Goal: Task Accomplishment & Management: Manage account settings

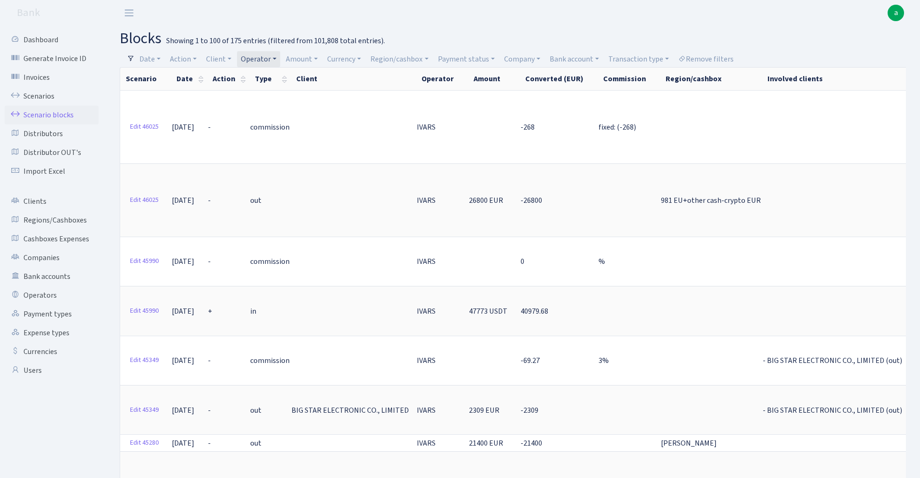
select select "100"
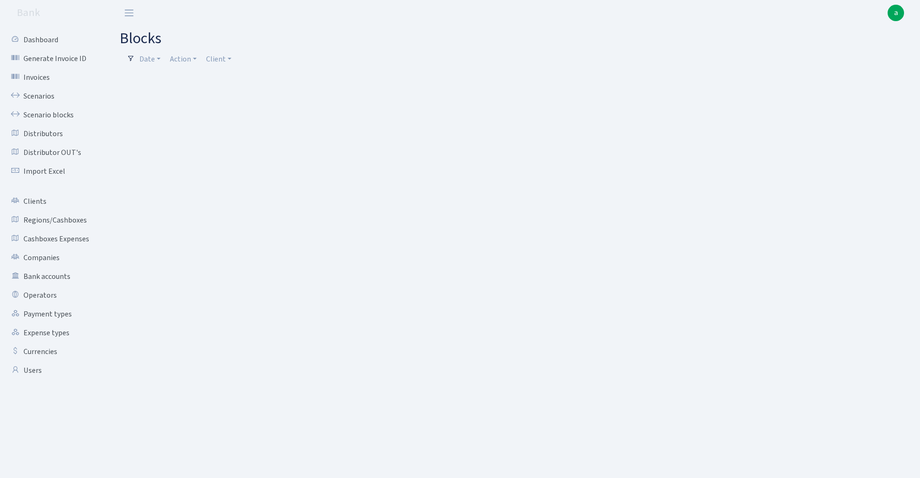
select select "100"
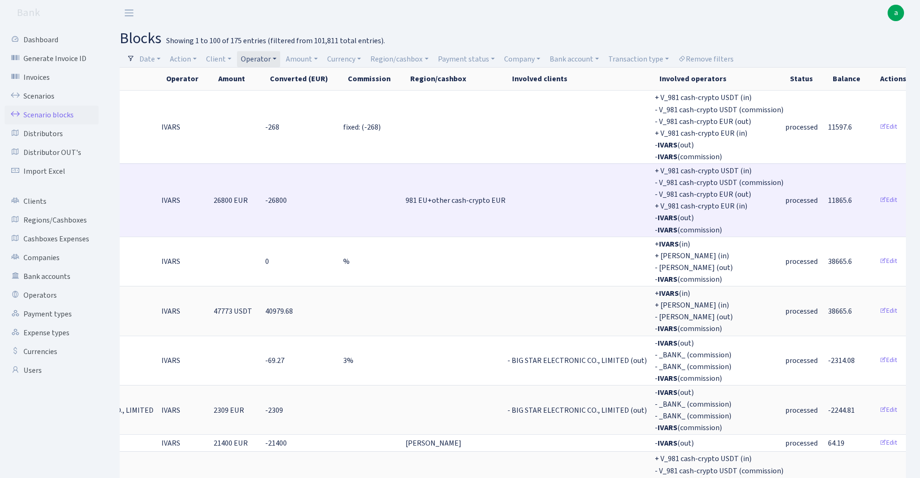
scroll to position [0, 254]
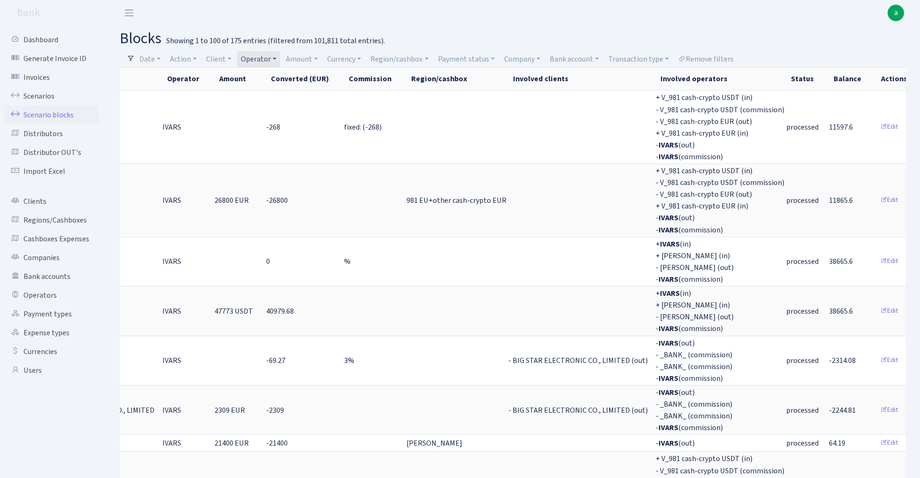
click at [269, 59] on link "Operator" at bounding box center [258, 59] width 43 height 16
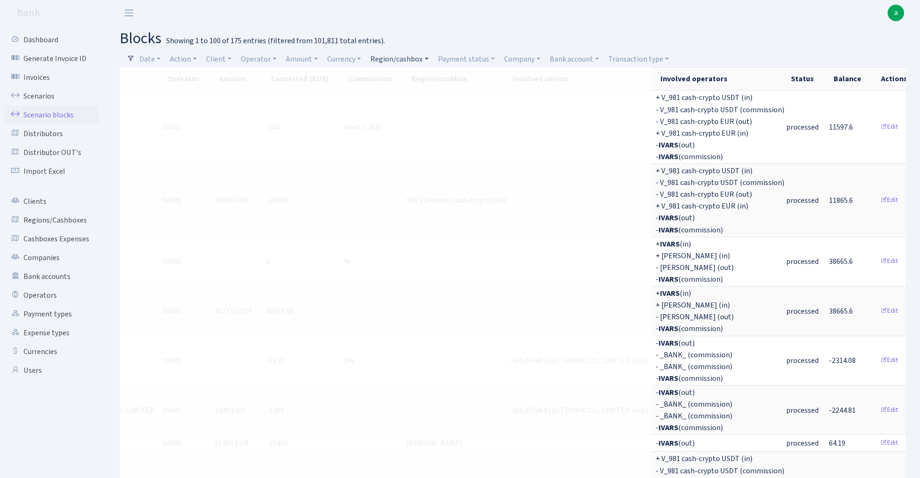
click at [416, 59] on link "Region/cashbox" at bounding box center [398, 59] width 65 height 16
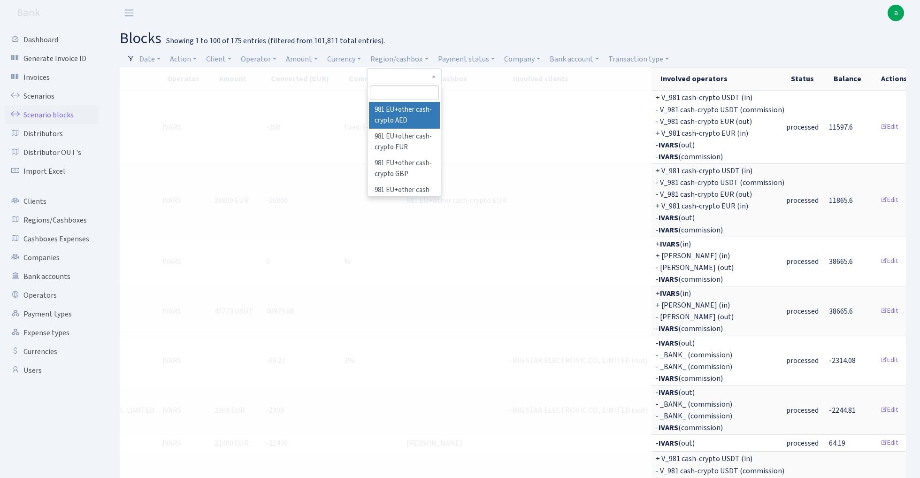
click at [399, 92] on input "search" at bounding box center [404, 92] width 69 height 15
type input "rix"
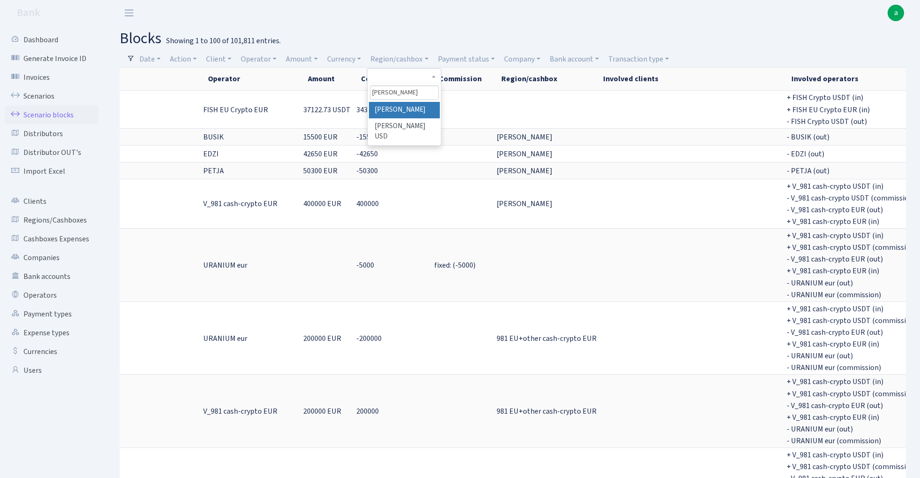
click at [417, 106] on li "[PERSON_NAME]" at bounding box center [404, 110] width 71 height 16
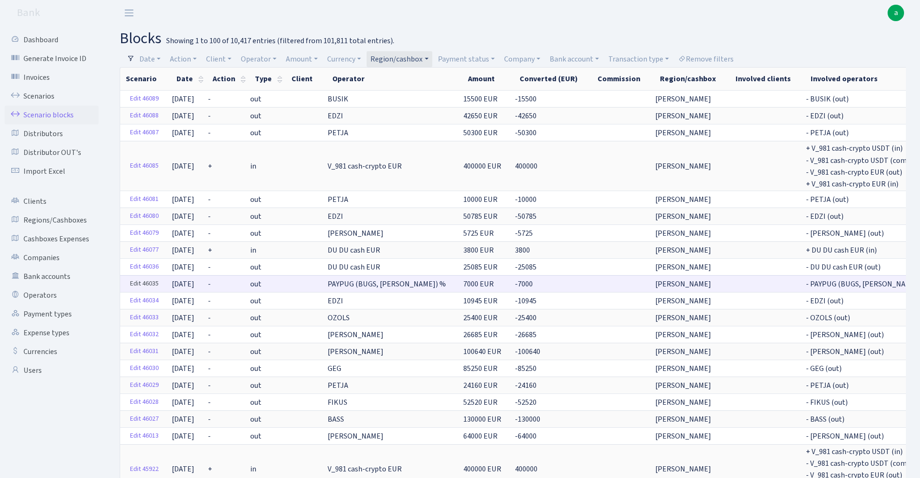
click at [148, 279] on link "Edit 46035" at bounding box center [144, 283] width 37 height 15
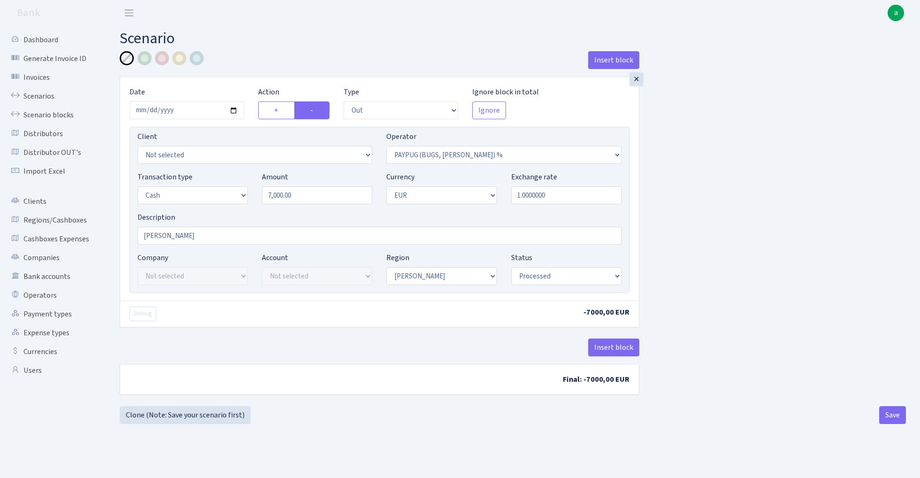
select select "out"
select select "325"
select select "1"
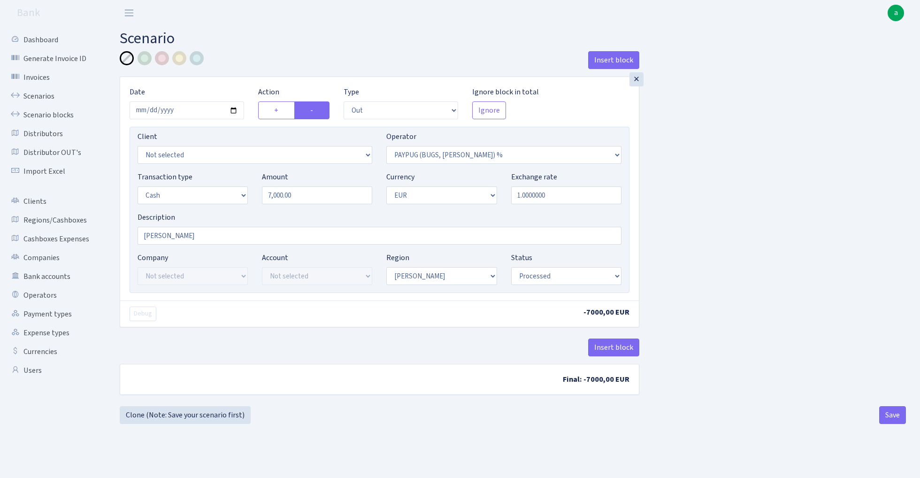
select select "processed"
click at [209, 233] on input "[PERSON_NAME]" at bounding box center [379, 236] width 484 height 18
click at [242, 235] on input "RIX paypugs % 7000 eur (4000 eur + 3000" at bounding box center [379, 236] width 484 height 18
click at [266, 238] on input "RIX paypugs % 7000 eur (4000 + 3000" at bounding box center [379, 236] width 484 height 18
type input "RIX paypugs % 7000 eur (4000 + 3000 aml 2x men)"
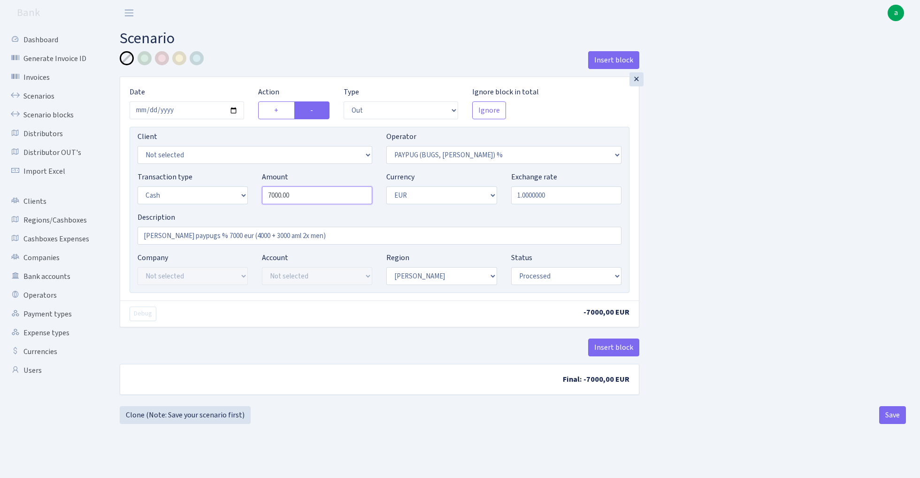
drag, startPoint x: 271, startPoint y: 197, endPoint x: 229, endPoint y: 200, distance: 41.9
click at [230, 200] on div "Transaction type Not selected 981 ELF FISH crypto GIRT IVO dekl MM-BALTIC eur U…" at bounding box center [379, 191] width 498 height 40
type input "4,000.00"
click at [768, 260] on div "Insert block × Date 2025-09-04 Action + - Type --- In Out Commission Field requ…" at bounding box center [513, 228] width 800 height 355
click at [890, 415] on button "Save" at bounding box center [892, 415] width 27 height 18
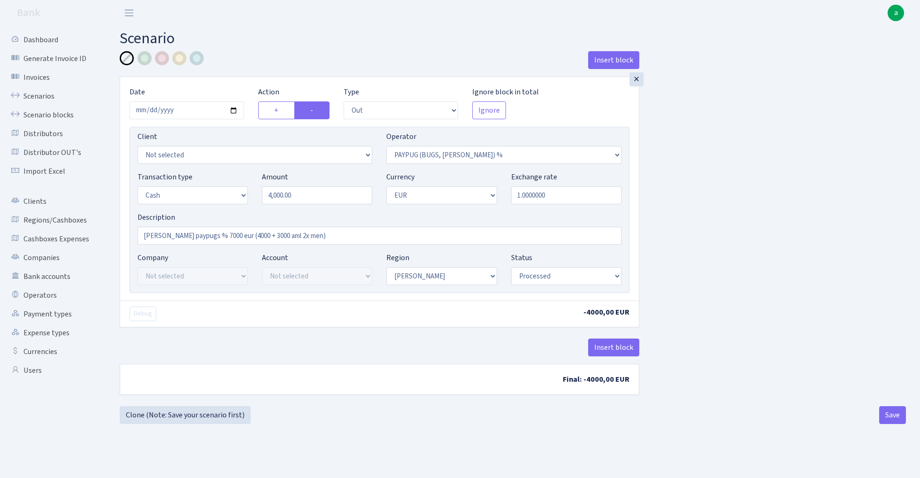
select select "out"
select select "325"
select select "1"
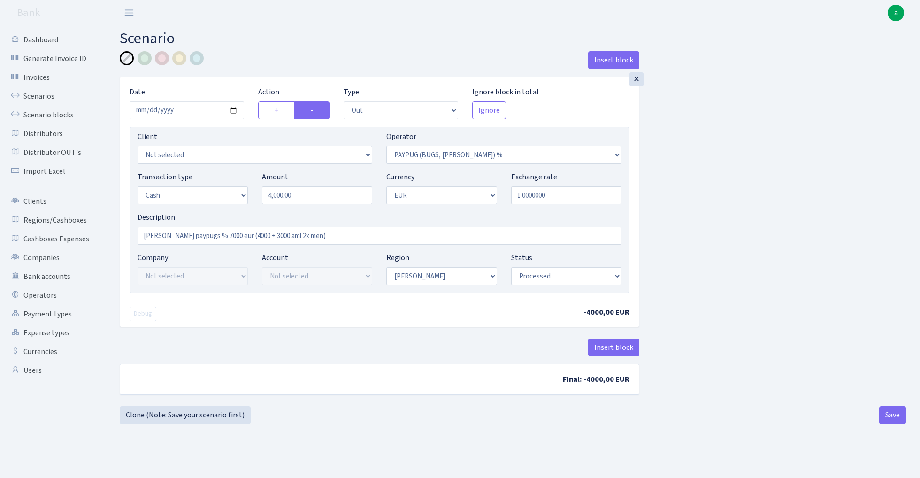
select select "processed"
click at [890, 417] on button "Save" at bounding box center [892, 415] width 27 height 18
click at [65, 112] on link "Scenario blocks" at bounding box center [52, 115] width 94 height 19
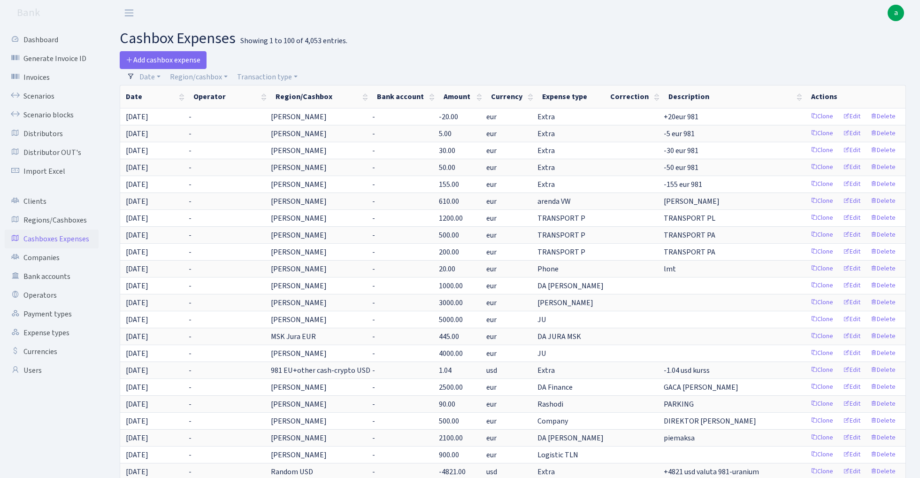
select select "100"
click at [182, 59] on span "Add cashbox expense" at bounding box center [163, 60] width 75 height 10
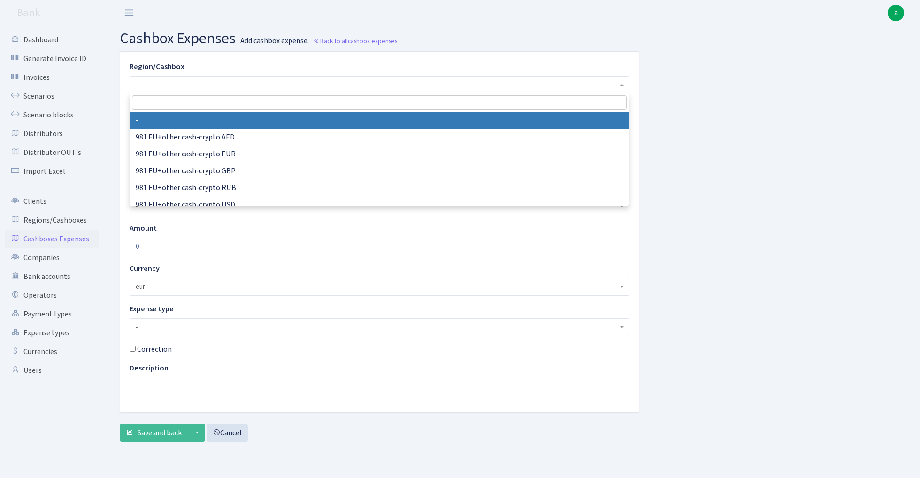
click at [162, 84] on span "-" at bounding box center [377, 84] width 482 height 9
click at [160, 105] on input "search" at bounding box center [379, 102] width 494 height 15
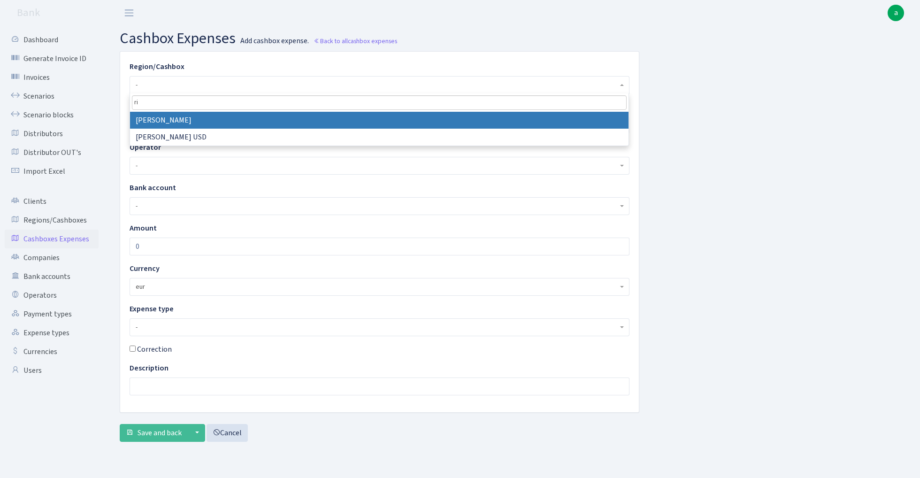
type input "ri"
select select "1"
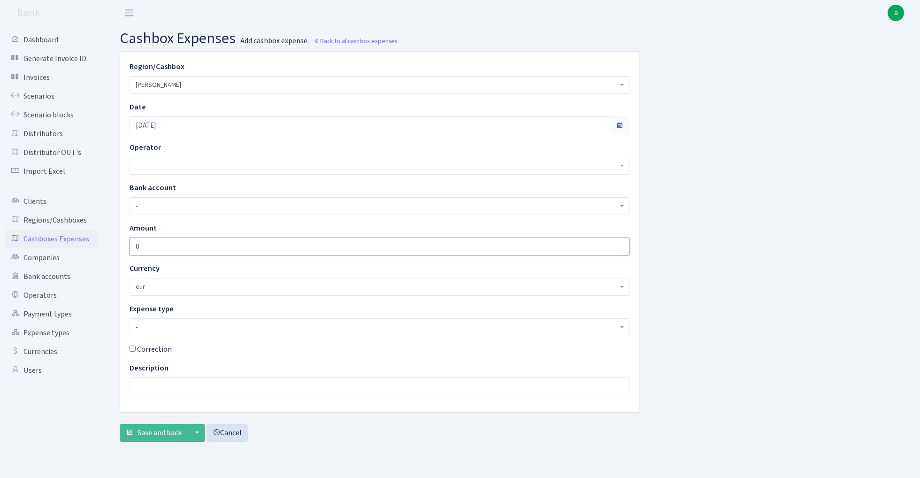
click at [168, 248] on input "0" at bounding box center [379, 246] width 500 height 18
type input "3000"
click at [174, 327] on span "-" at bounding box center [377, 326] width 482 height 9
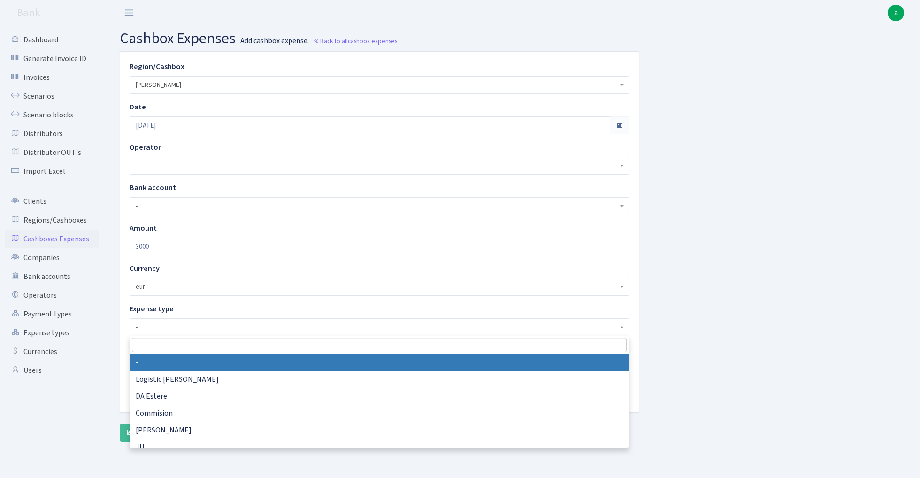
click at [175, 345] on input "search" at bounding box center [379, 344] width 494 height 15
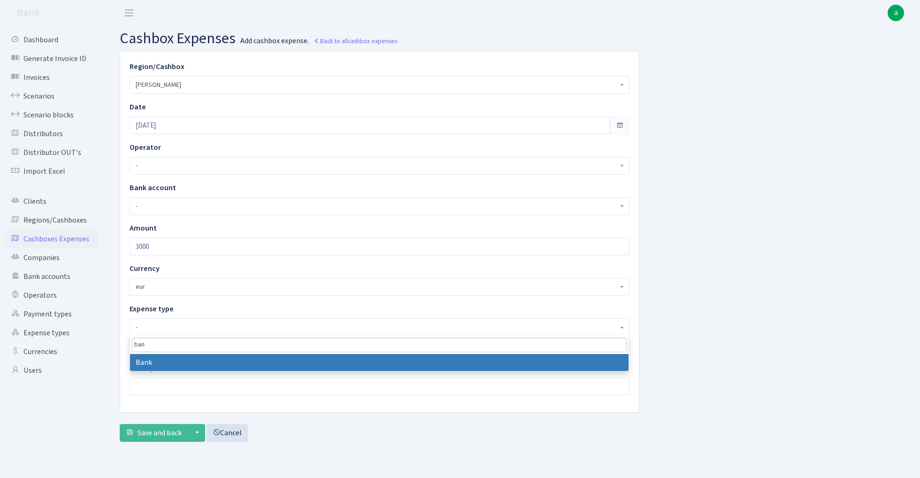
type input "ban"
select select "7"
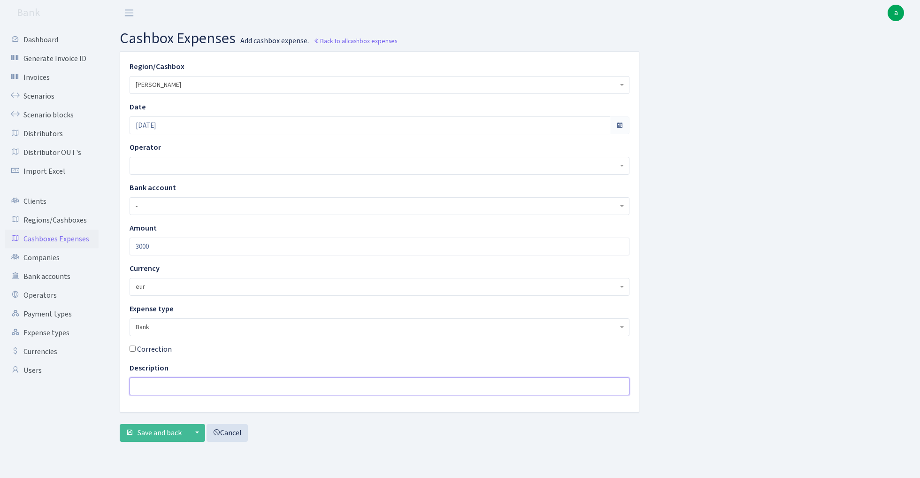
click at [157, 386] on input "text" at bounding box center [379, 386] width 500 height 18
type input "a"
type input "p"
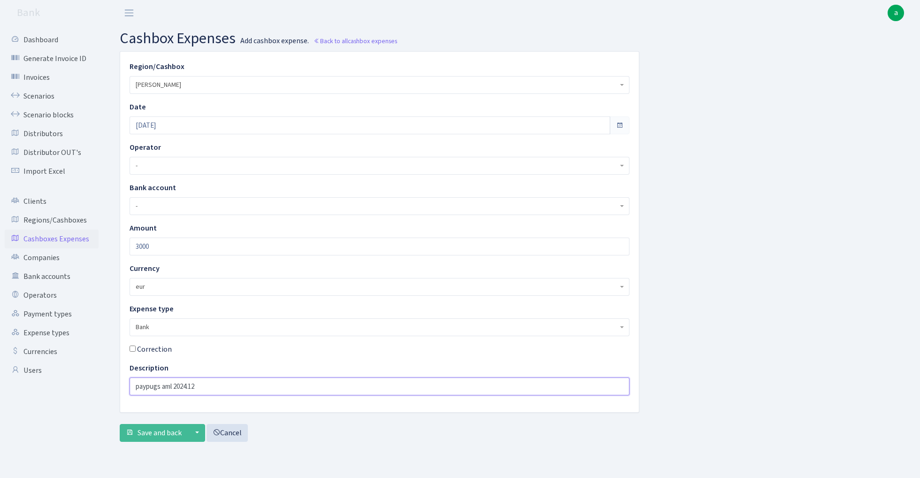
click at [212, 387] on input "paypugs aml 2024.12" at bounding box center [379, 386] width 500 height 18
type input "paypugs aml 2025.07-08 2x1500 eur"
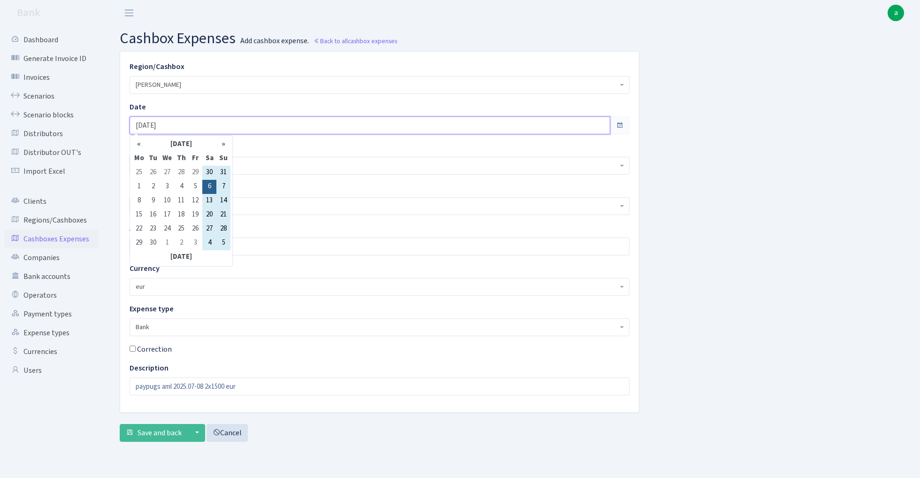
click at [177, 124] on input "[DATE]" at bounding box center [369, 125] width 480 height 18
click at [184, 186] on td "4" at bounding box center [181, 187] width 14 height 14
type input "[DATE]"
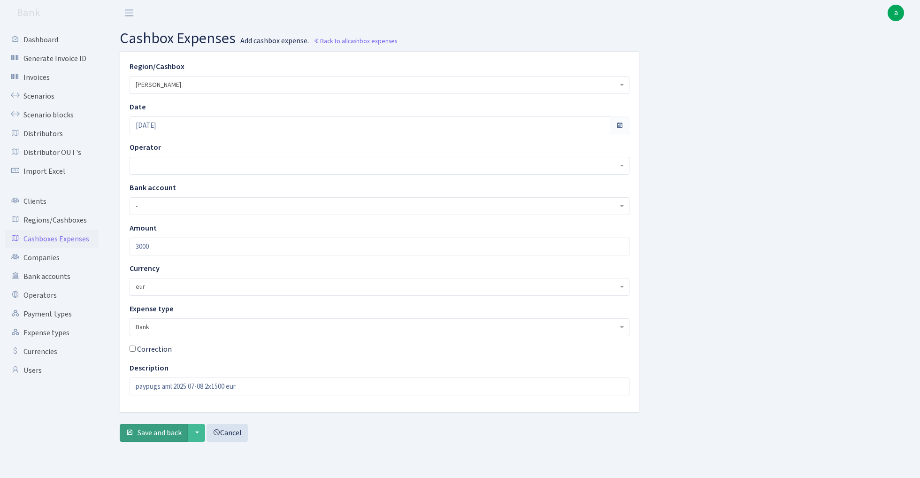
click at [160, 434] on span "Save and back" at bounding box center [159, 432] width 44 height 10
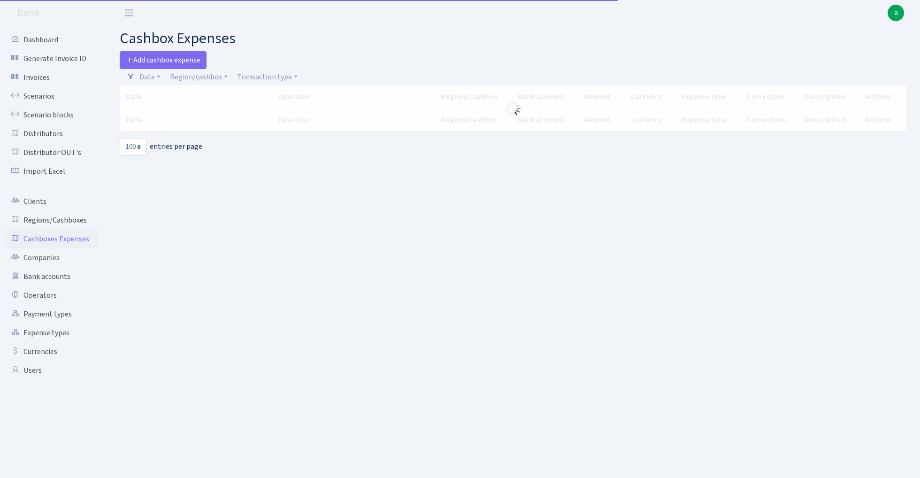
select select "100"
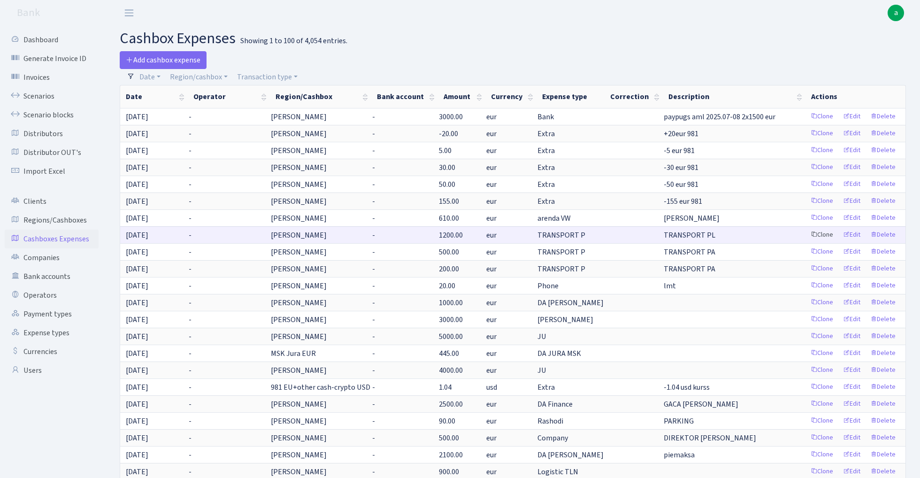
click at [818, 234] on link "Clone" at bounding box center [821, 235] width 31 height 15
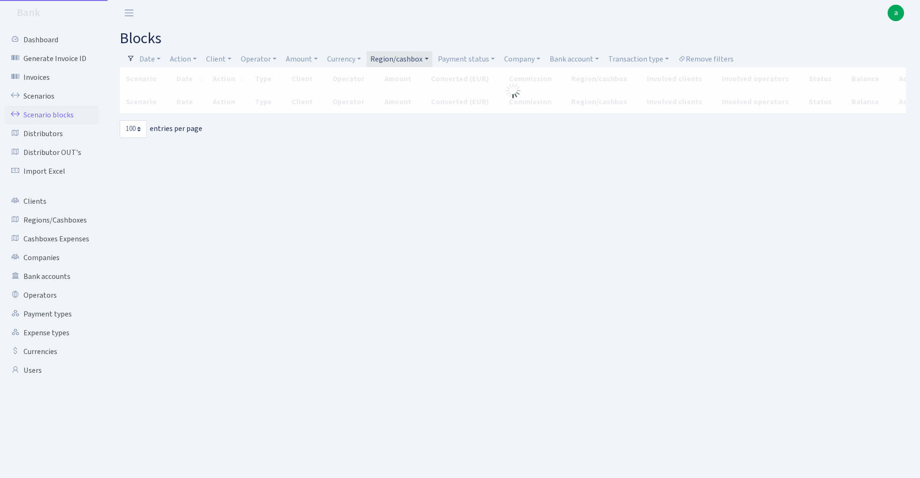
select select "100"
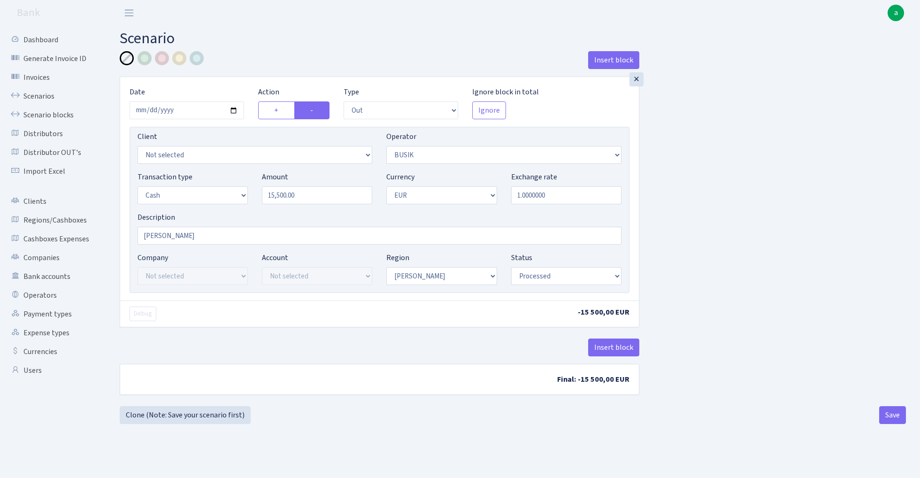
select select "out"
select select "4"
select select "1"
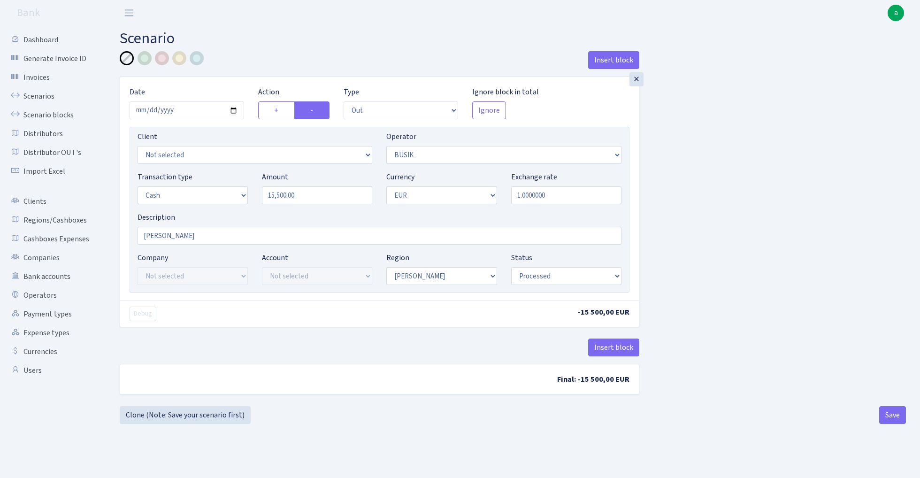
select select "processed"
click at [309, 200] on input "15500.00" at bounding box center [317, 195] width 110 height 18
paste input "5936"
type input "59,360.00"
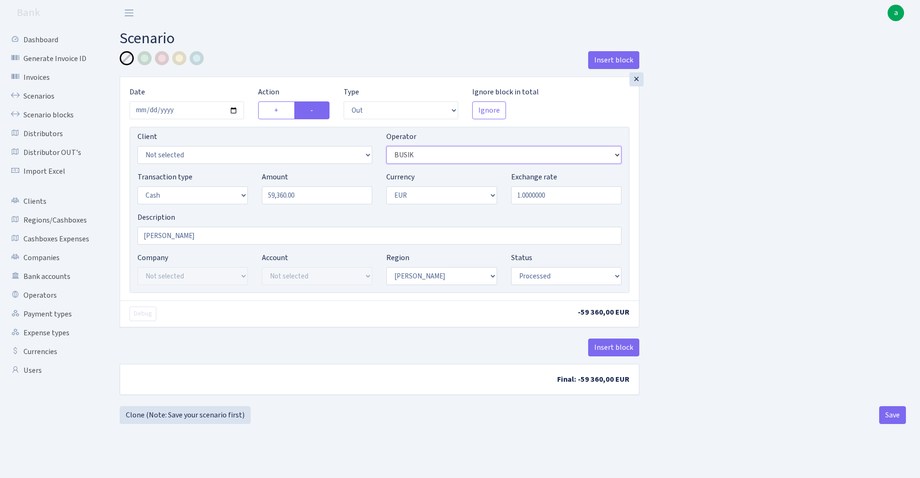
select select "388"
click at [891, 410] on button "Save" at bounding box center [892, 415] width 27 height 18
select select "out"
select select "388"
select select "1"
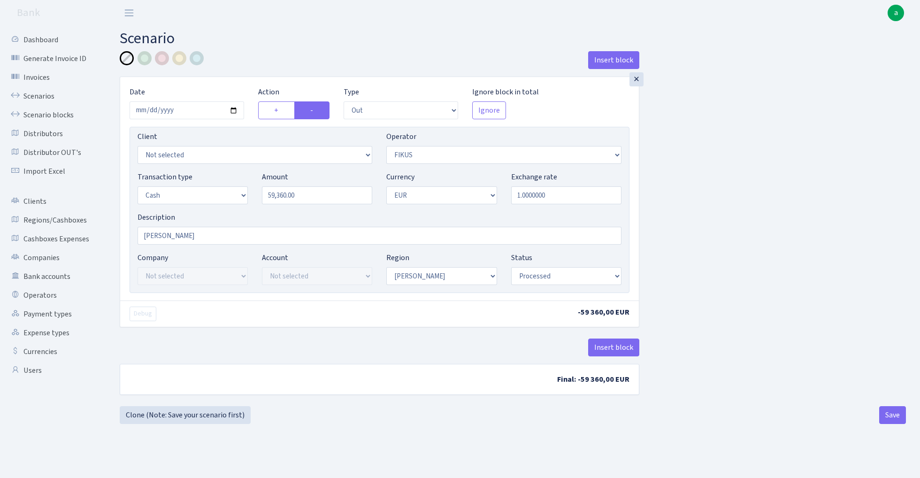
select select "1"
select select "processed"
click at [203, 417] on link "Clone (Note: Save your scenario first)" at bounding box center [185, 415] width 131 height 18
select select "out"
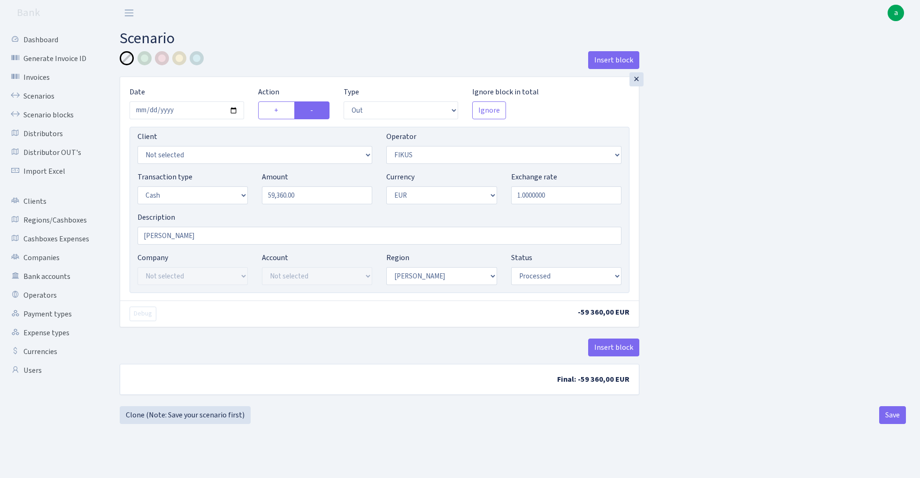
select select "388"
select select "1"
select select "processed"
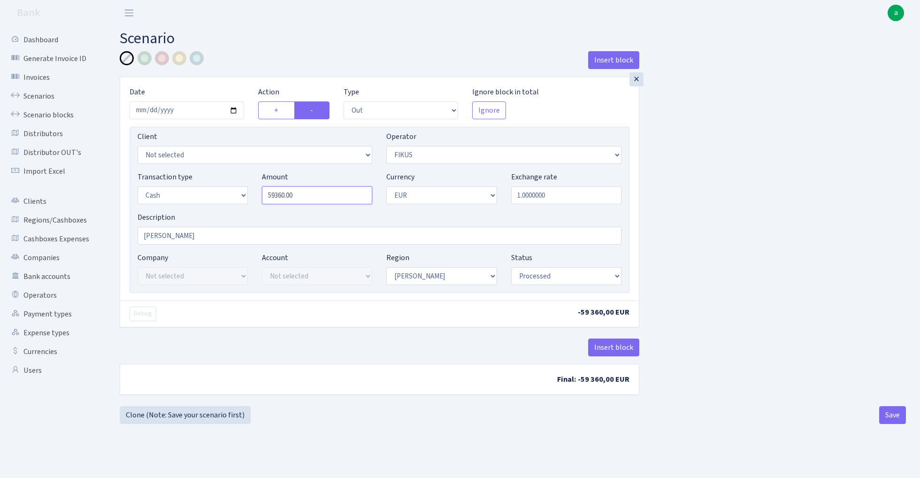
click at [329, 198] on input "59360.00" at bounding box center [317, 195] width 110 height 18
paste input "21"
type input "2,100.00"
select select "439"
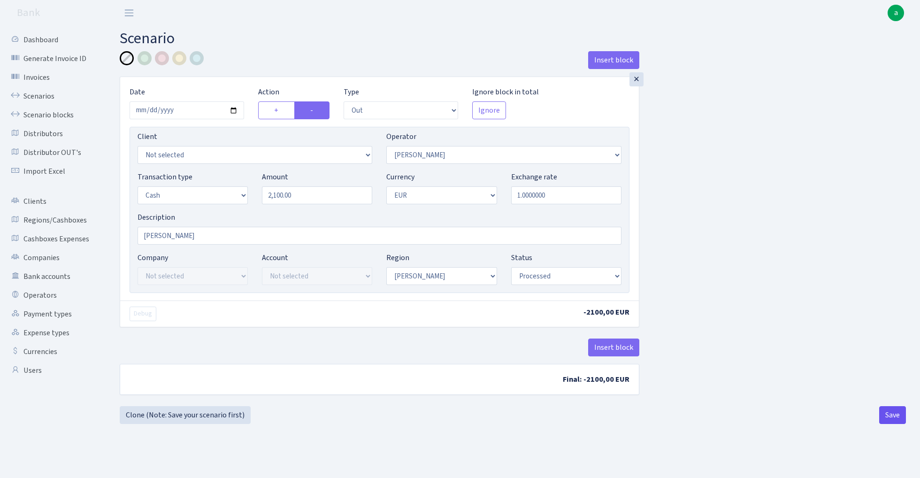
click at [883, 409] on button "Save" at bounding box center [892, 415] width 27 height 18
select select "out"
select select "439"
select select "1"
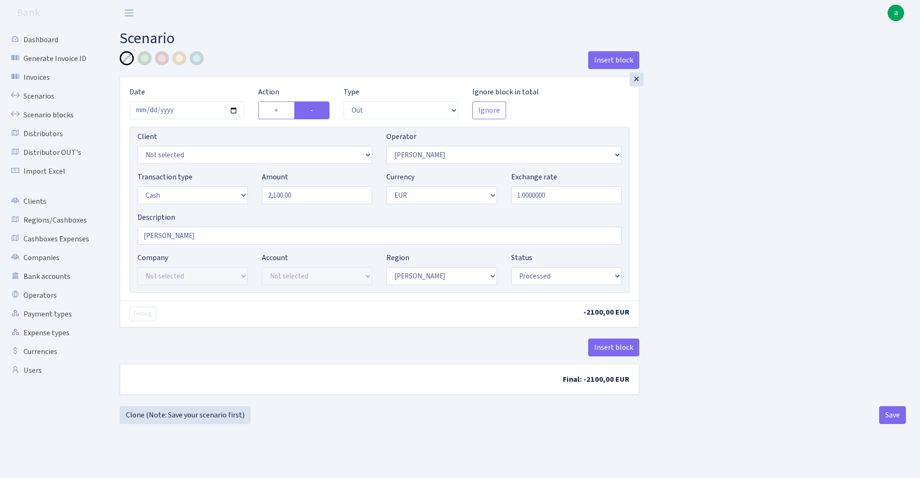
select select "1"
select select "processed"
click at [199, 415] on link "Clone (Note: Save your scenario first)" at bounding box center [185, 415] width 131 height 18
select select "out"
select select "439"
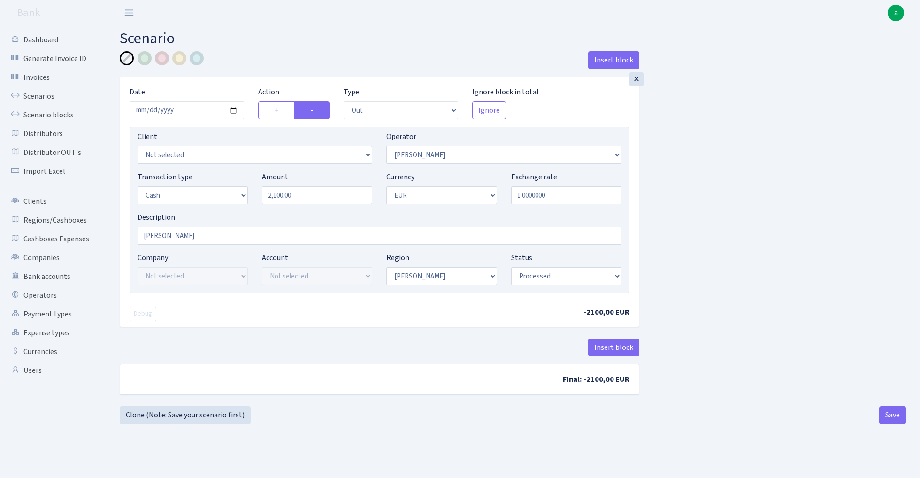
select select "1"
select select "processed"
select select "2"
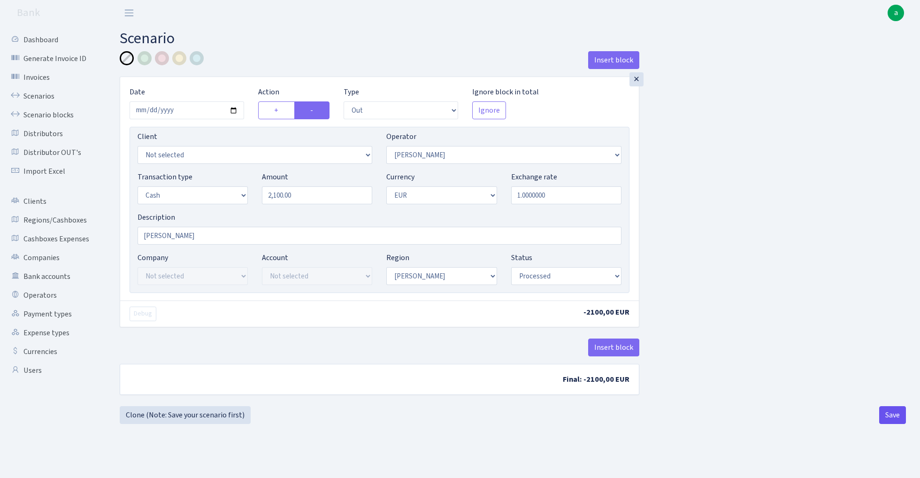
click at [889, 415] on button "Save" at bounding box center [892, 415] width 27 height 18
select select "out"
select select "2"
select select "1"
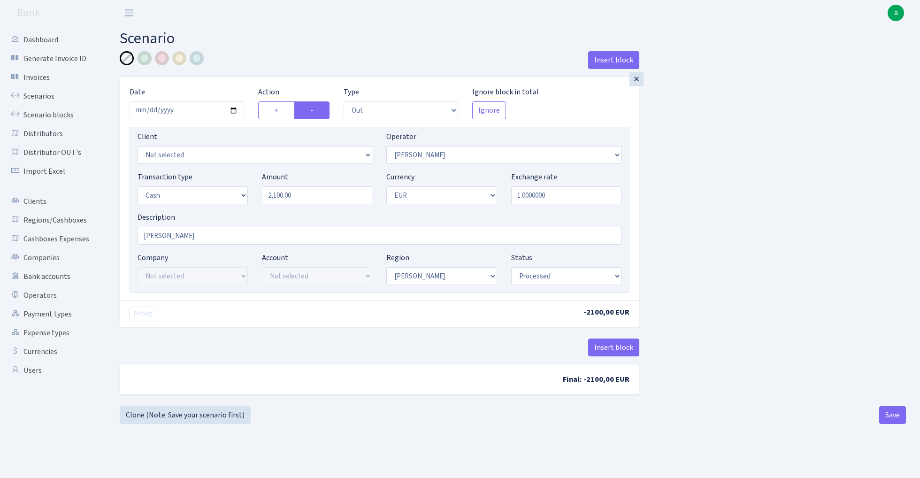
select select "1"
select select "processed"
click at [189, 411] on link "Clone (Note: Save your scenario first)" at bounding box center [185, 415] width 131 height 18
select select "out"
select select "2"
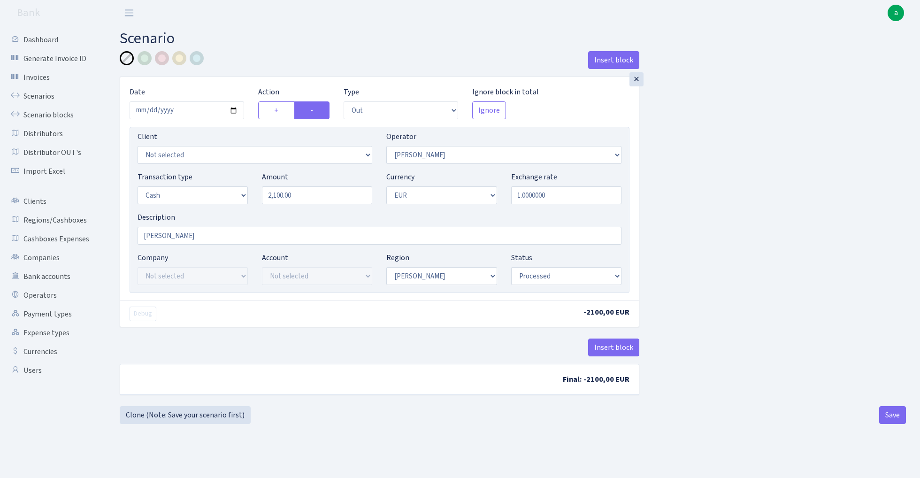
select select "1"
select select "processed"
click at [318, 199] on input "2100.00" at bounding box center [317, 195] width 110 height 18
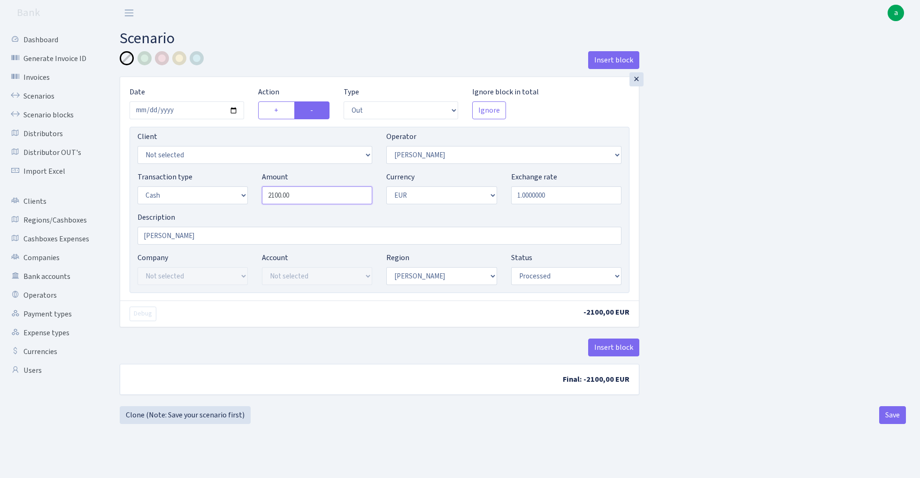
click at [318, 199] on input "2100.00" at bounding box center [317, 195] width 110 height 18
paste input "8715"
type input "218,715.00"
select select "439"
click at [889, 417] on button "Save" at bounding box center [892, 415] width 27 height 18
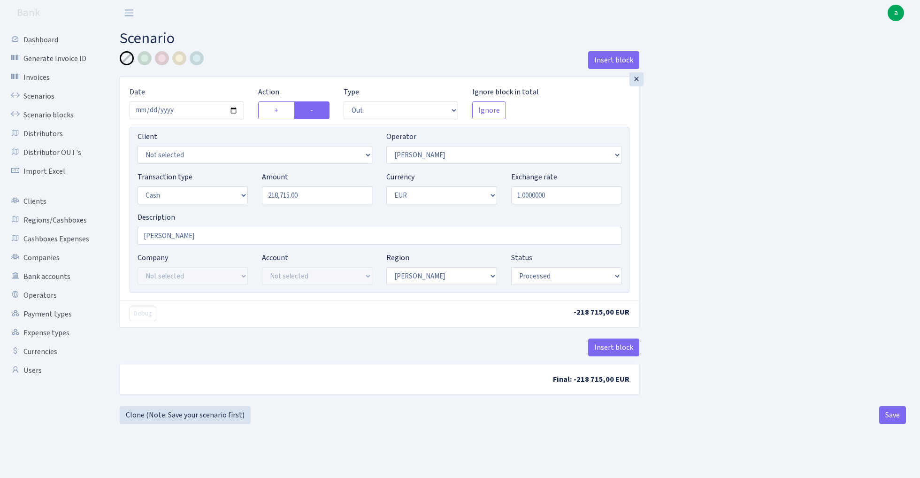
select select "out"
select select "439"
select select "1"
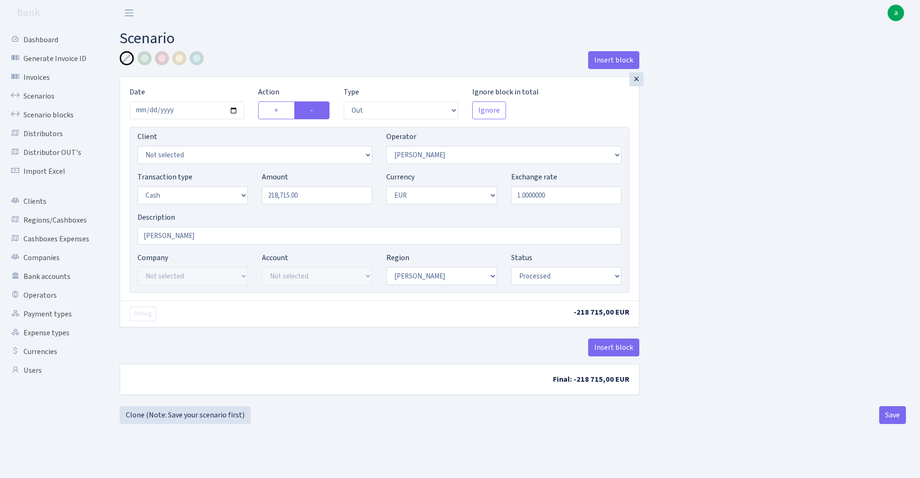
select select "processed"
click at [227, 416] on link "Clone (Note: Save your scenario first)" at bounding box center [185, 415] width 131 height 18
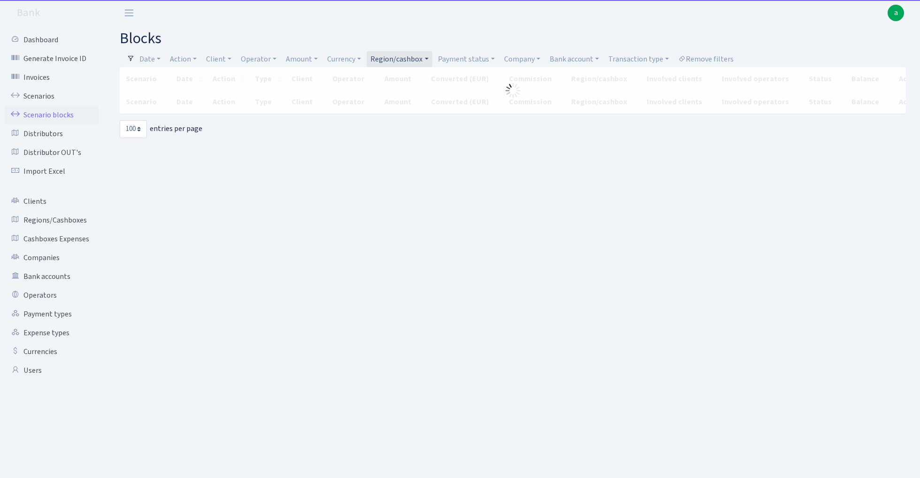
select select "100"
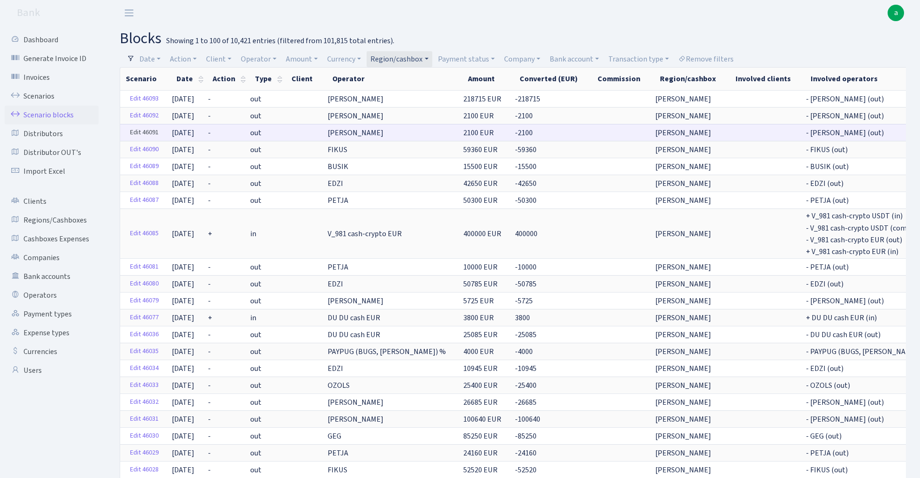
click at [146, 135] on link "Edit 46091" at bounding box center [144, 132] width 37 height 15
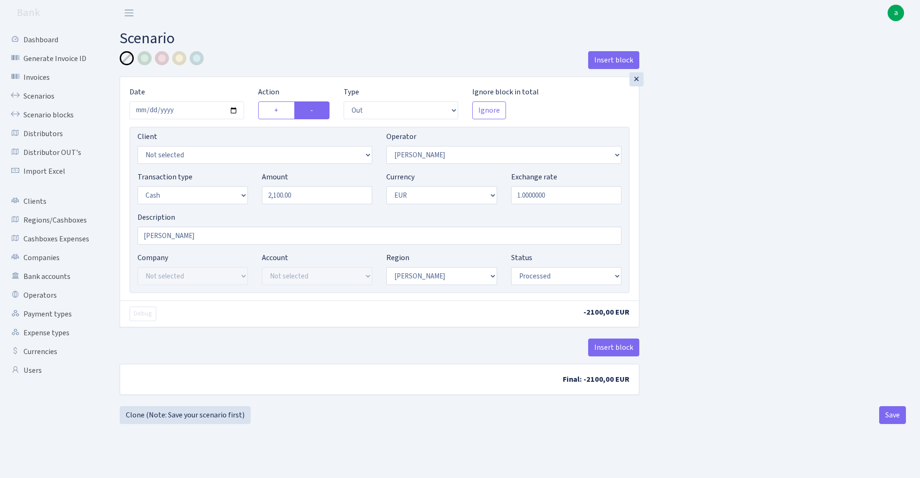
select select "out"
select select "439"
select select "1"
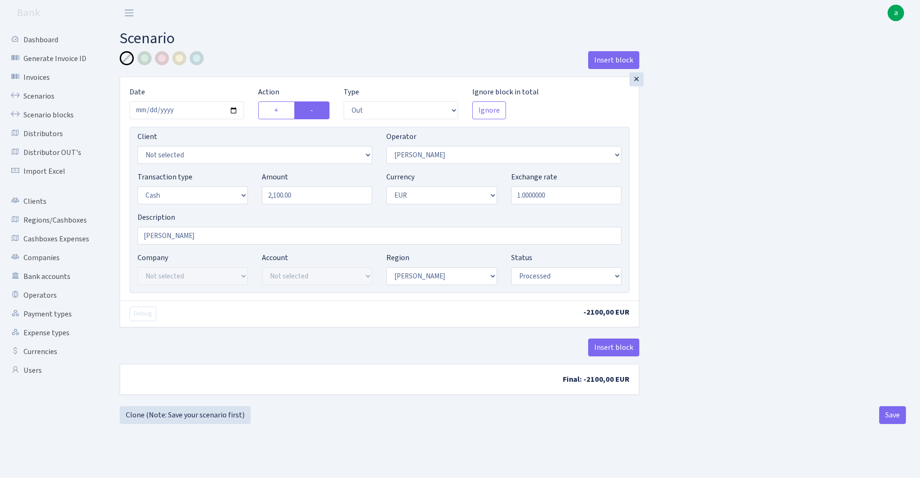
select select "processed"
click at [316, 199] on input "2100.00" at bounding box center [317, 195] width 110 height 18
type input "2,190.00"
click at [890, 416] on button "Save" at bounding box center [892, 415] width 27 height 18
select select "out"
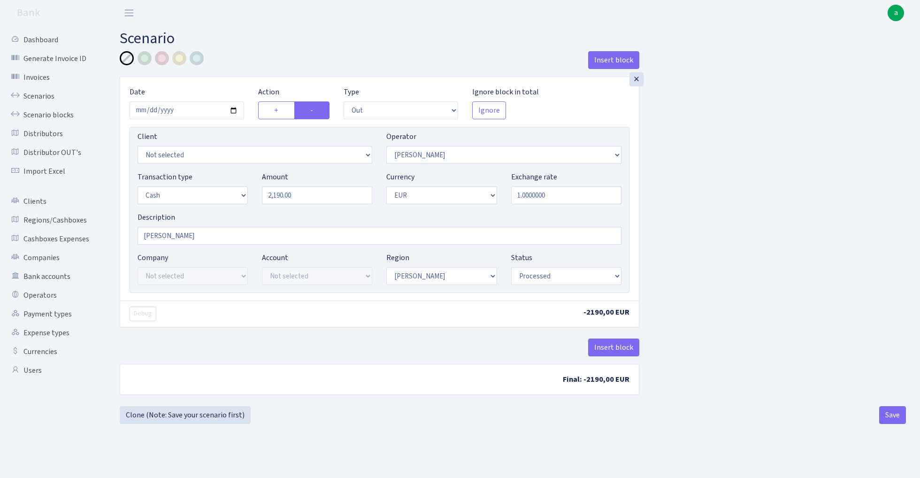
select select "439"
select select "1"
select select "processed"
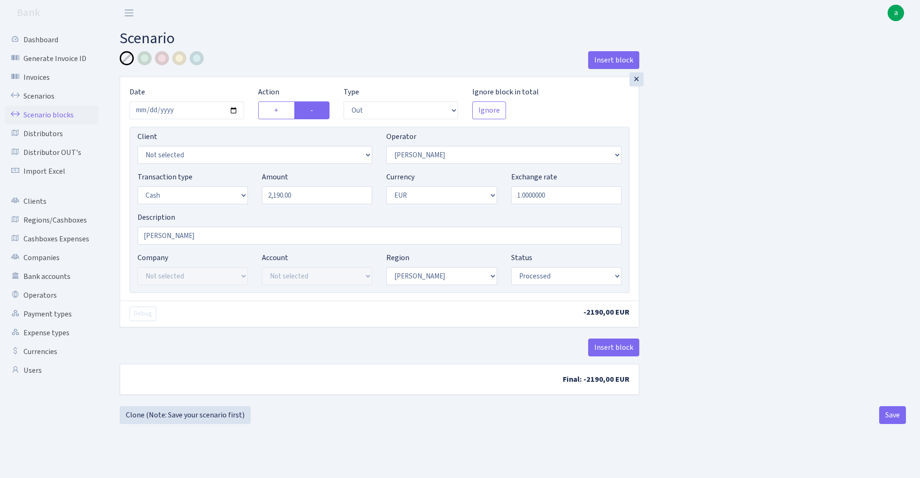
click at [65, 119] on link "Scenario blocks" at bounding box center [52, 115] width 94 height 19
select select "out"
select select "439"
select select "1"
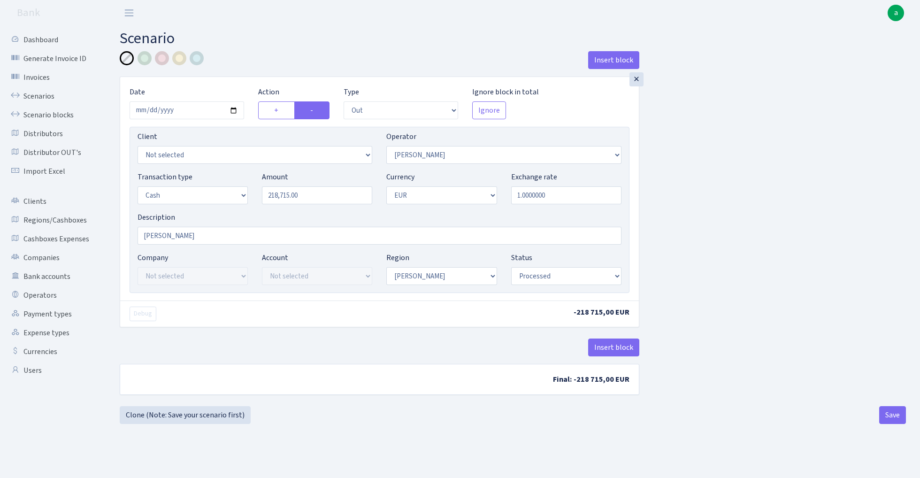
select select "1"
select select "processed"
click at [46, 94] on link "Scenarios" at bounding box center [52, 96] width 94 height 19
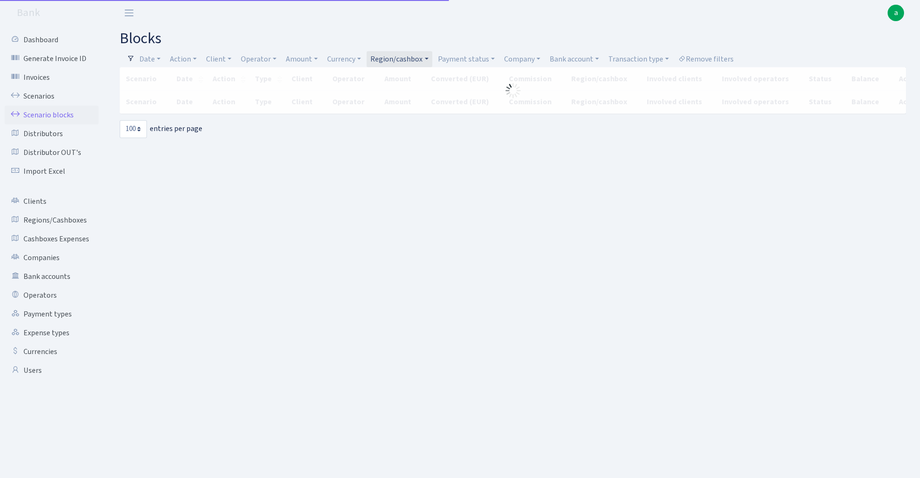
select select "100"
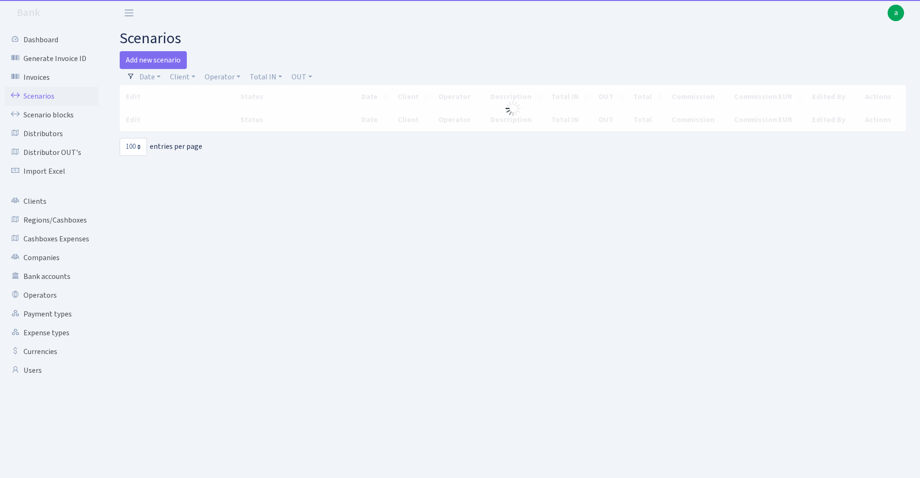
select select "100"
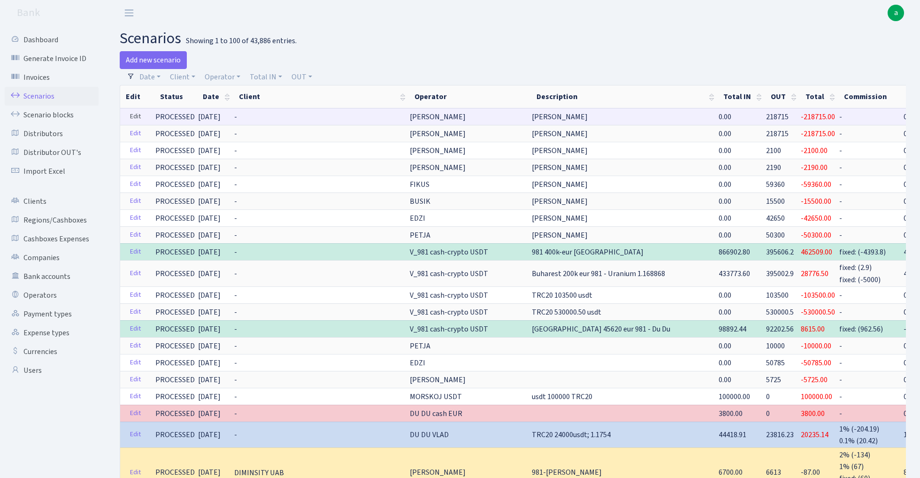
click at [135, 118] on link "Edit" at bounding box center [135, 116] width 19 height 15
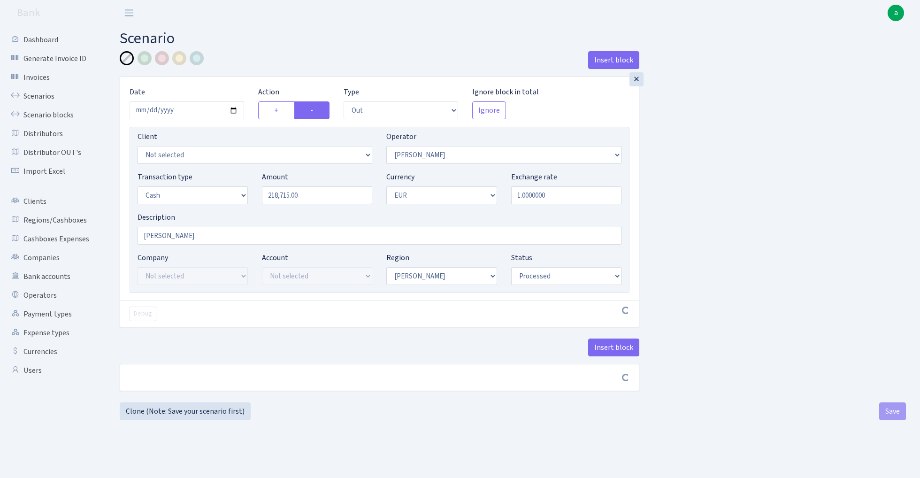
select select "out"
select select "439"
select select "1"
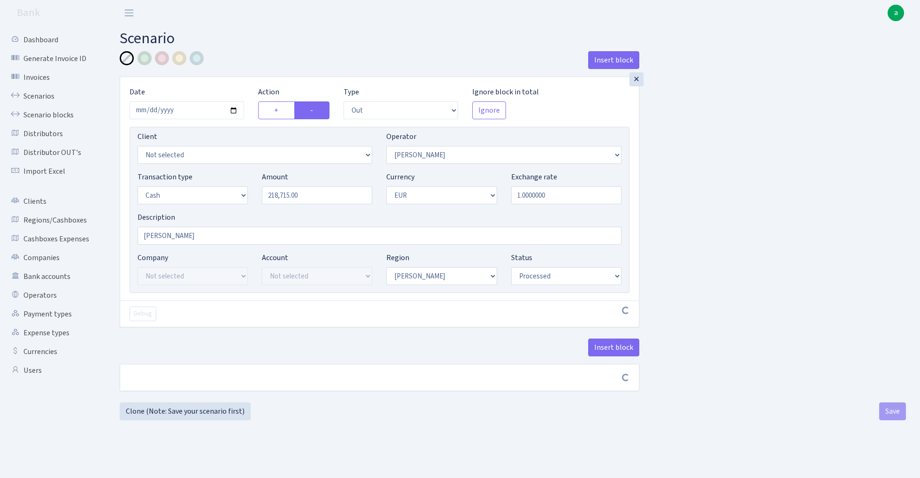
select select "processed"
click at [313, 200] on input "218715.00" at bounding box center [317, 195] width 110 height 18
paste input "14975"
type input "14,975.00"
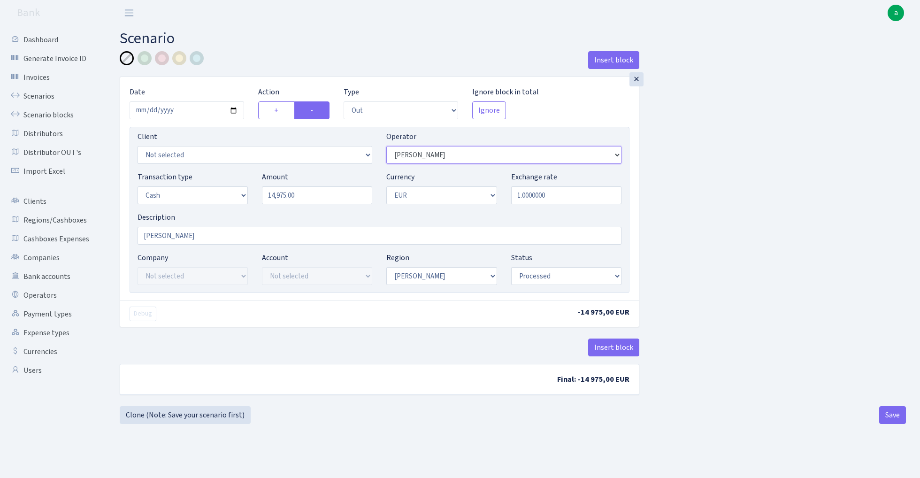
select select "72"
click at [898, 417] on button "Save" at bounding box center [892, 415] width 27 height 18
select select "out"
select select "72"
select select "1"
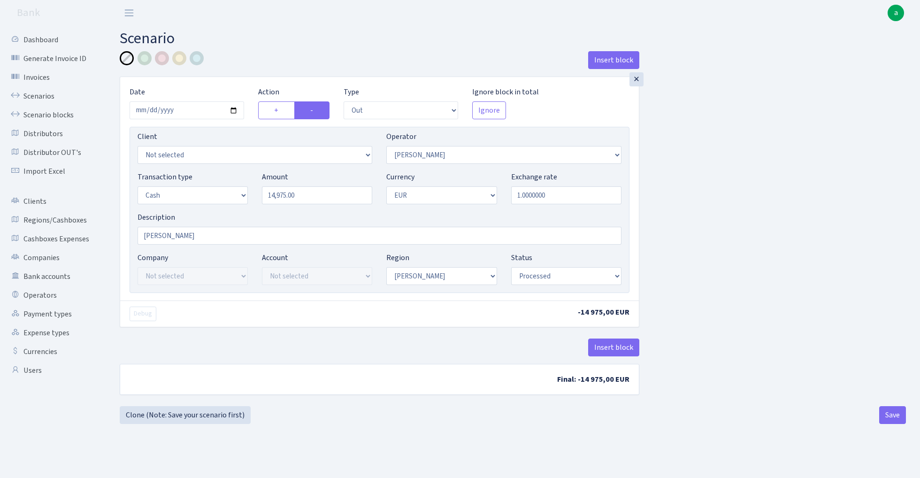
select select "1"
select select "processed"
click at [50, 96] on link "Scenarios" at bounding box center [52, 96] width 94 height 19
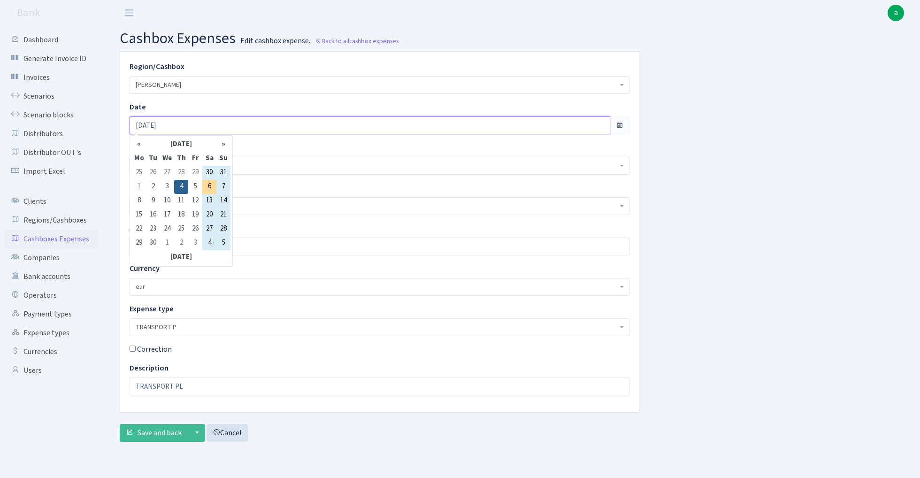
click at [193, 122] on input "04.09.2025" at bounding box center [369, 125] width 480 height 18
click at [210, 188] on td "6" at bounding box center [209, 187] width 14 height 14
type input "[DATE]"
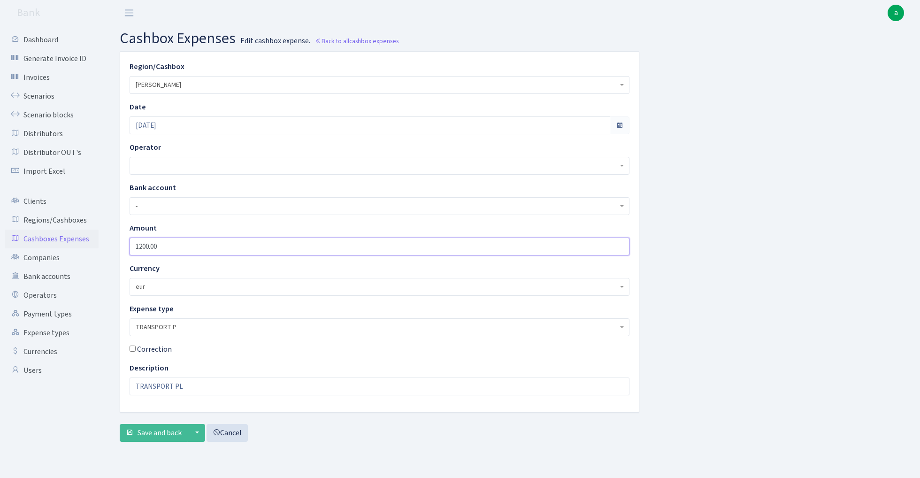
click at [177, 245] on input "1200.00" at bounding box center [379, 246] width 500 height 18
type input "900"
click at [190, 389] on input "TRANSPORT PL" at bounding box center [379, 386] width 500 height 18
type input "TRANSPORT PA"
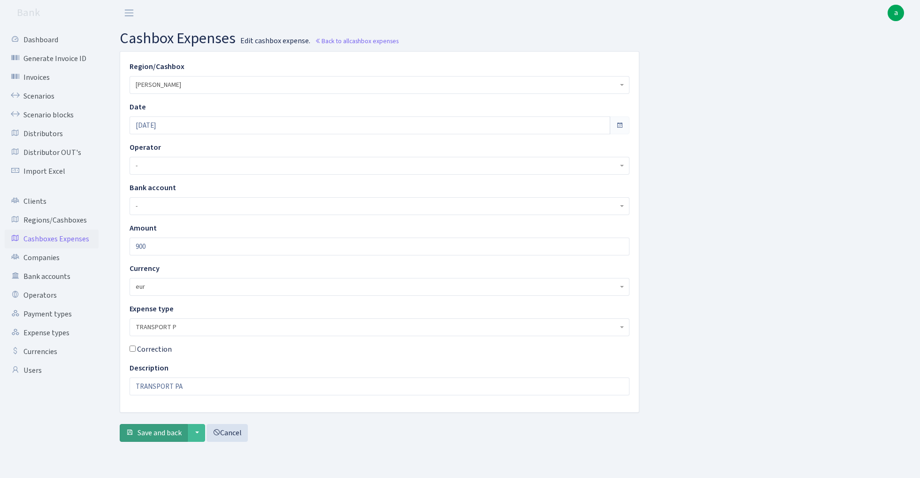
click at [171, 434] on span "Save and back" at bounding box center [159, 432] width 44 height 10
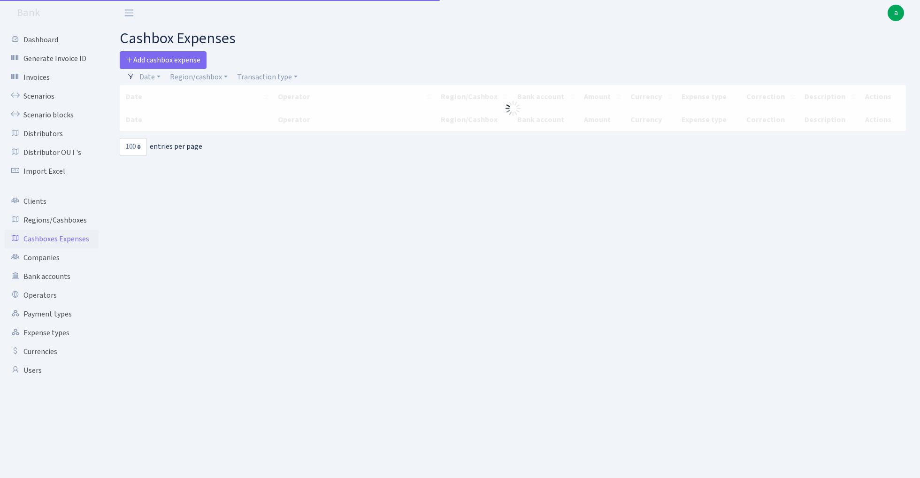
select select "100"
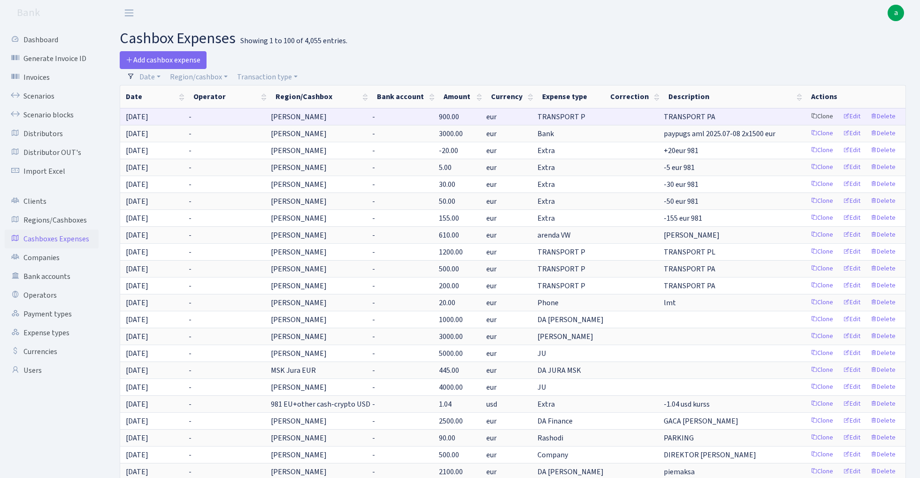
click at [826, 117] on link "Clone" at bounding box center [821, 116] width 31 height 15
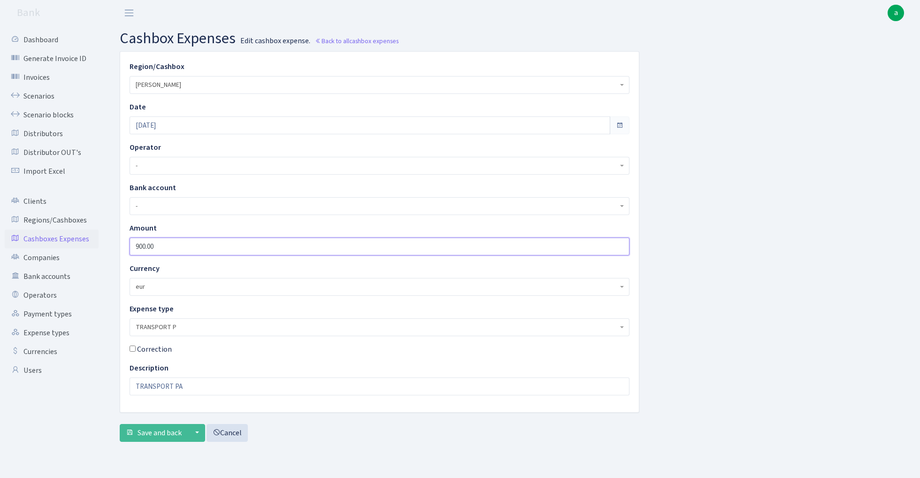
click at [205, 250] on input "900.00" at bounding box center [379, 246] width 500 height 18
type input "175"
click at [226, 332] on span "TRANSPORT P" at bounding box center [379, 327] width 500 height 18
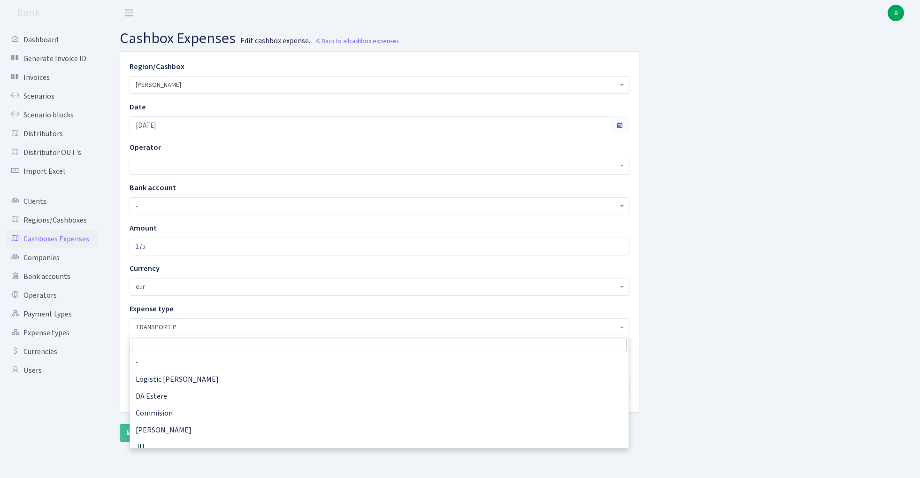
scroll to position [531, 0]
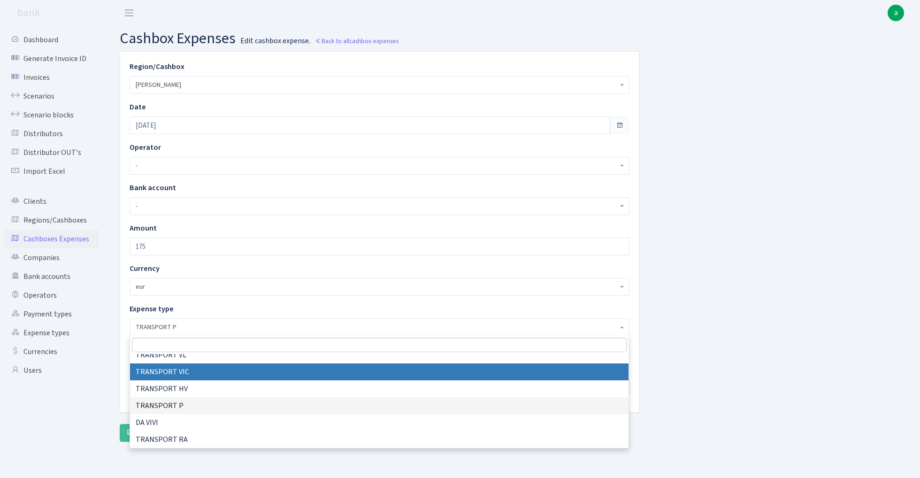
select select "32"
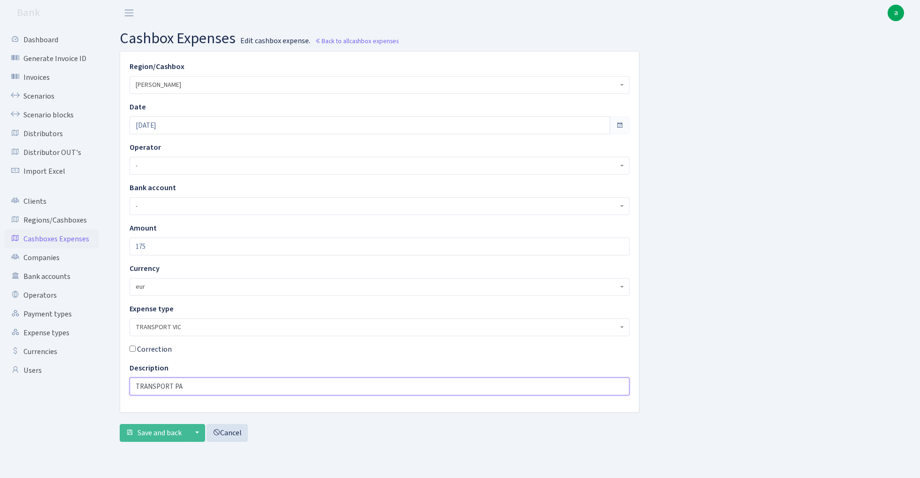
click at [198, 383] on input "TRANSPORT PA" at bounding box center [379, 386] width 500 height 18
type input "auto remonts"
click at [164, 434] on span "Save and back" at bounding box center [159, 432] width 44 height 10
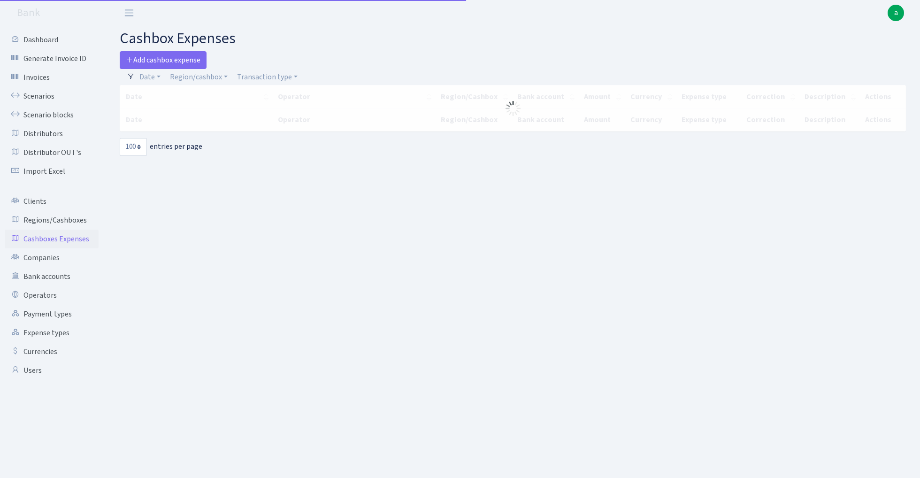
select select "100"
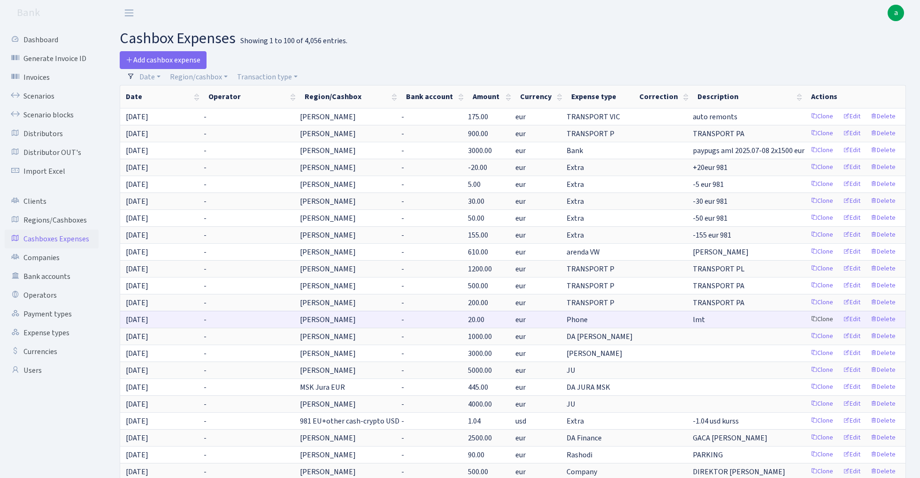
click at [819, 320] on link "Clone" at bounding box center [821, 319] width 31 height 15
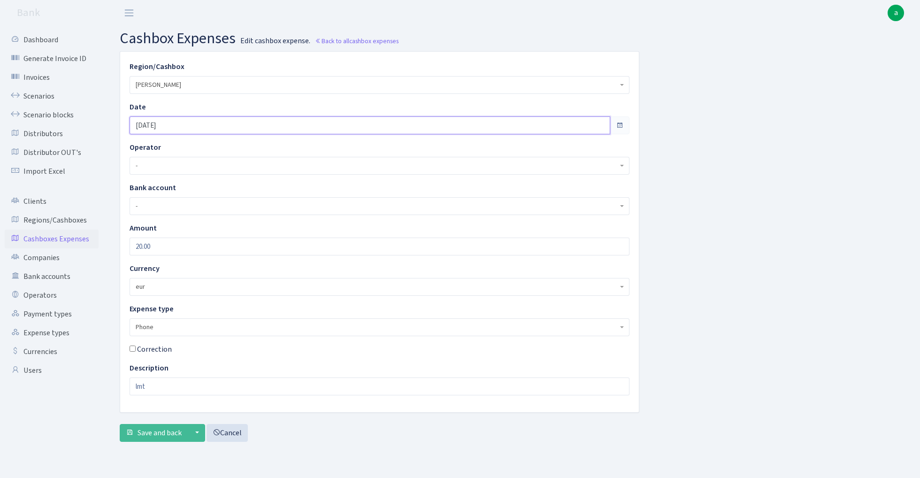
click at [194, 118] on input "[DATE]" at bounding box center [369, 125] width 480 height 18
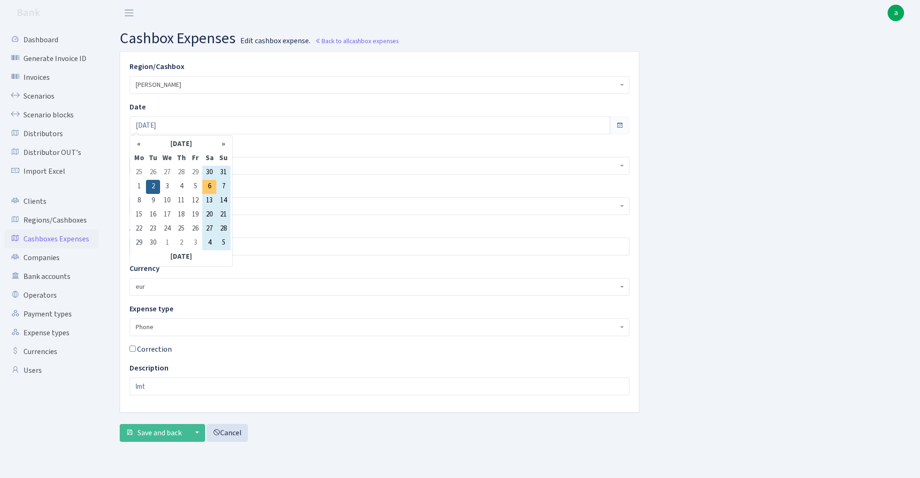
click at [207, 186] on td "6" at bounding box center [209, 187] width 14 height 14
type input "[DATE]"
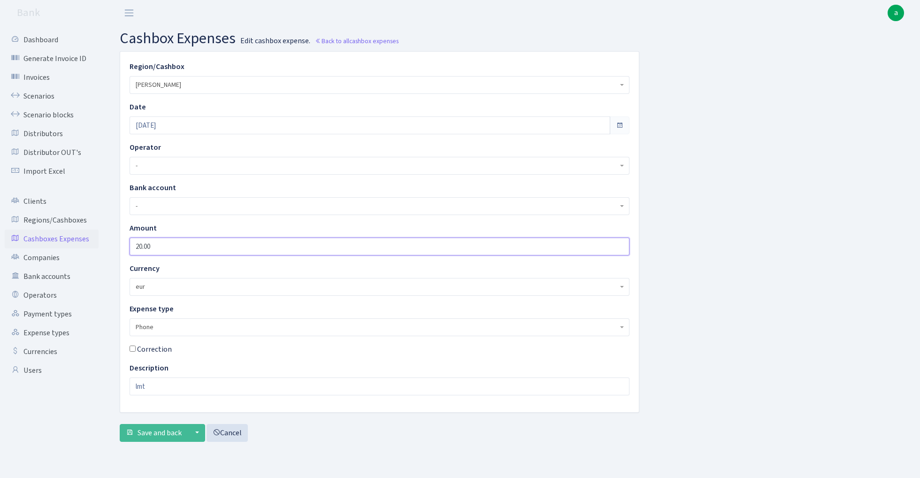
click at [186, 241] on input "20.00" at bounding box center [379, 246] width 500 height 18
type input "40"
click at [164, 430] on span "Save and back" at bounding box center [159, 432] width 44 height 10
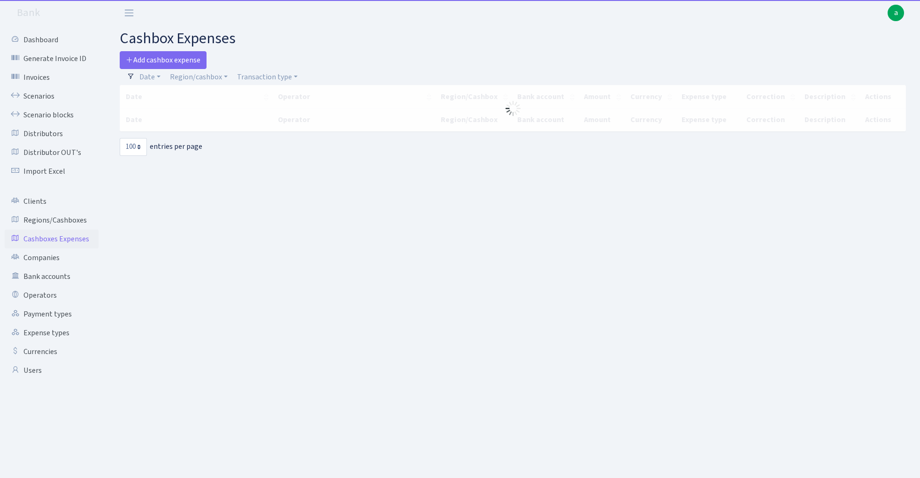
select select "100"
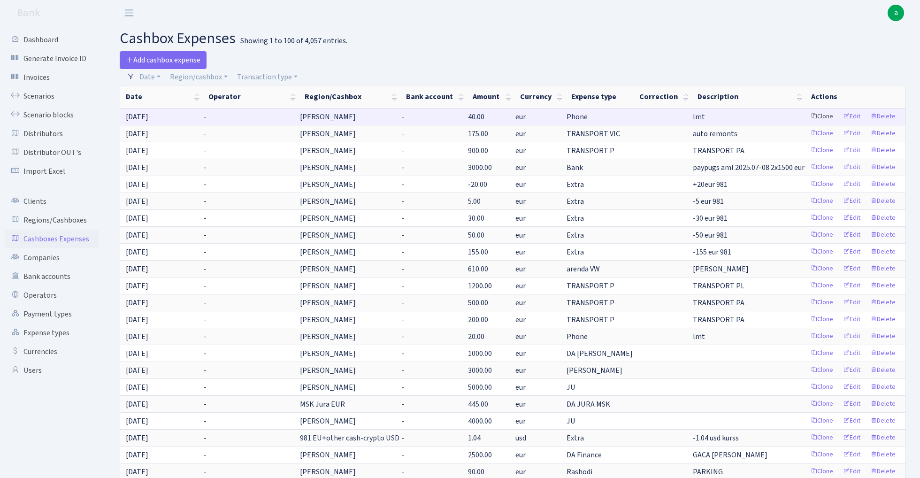
click at [828, 115] on link "Clone" at bounding box center [821, 116] width 31 height 15
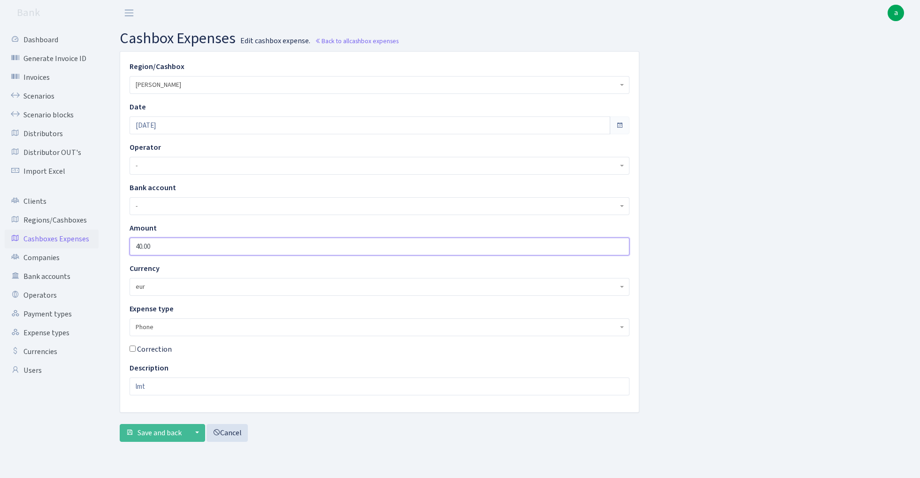
click at [174, 247] on input "40.00" at bounding box center [379, 246] width 500 height 18
type input "50"
click at [199, 327] on span "Phone" at bounding box center [377, 326] width 482 height 9
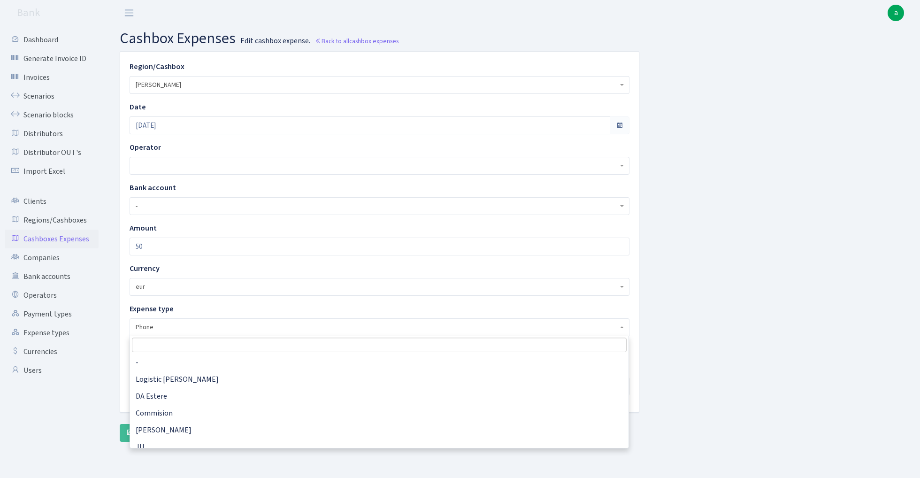
scroll to position [304, 0]
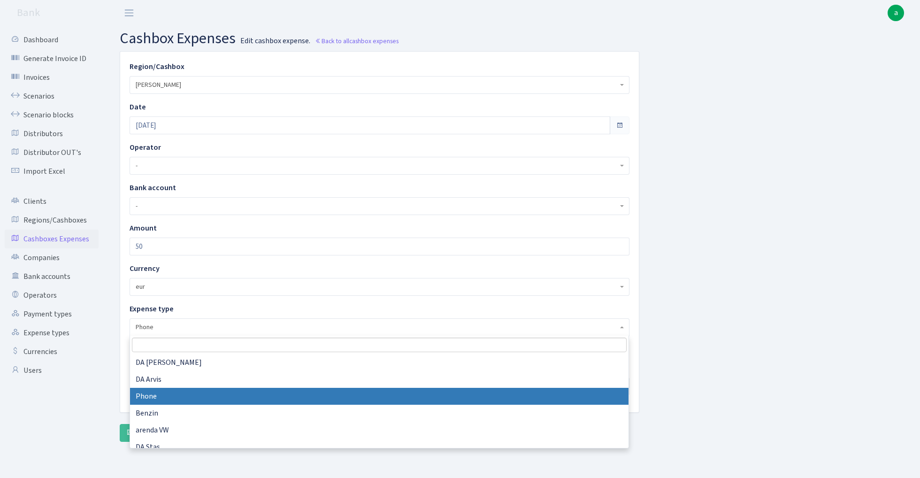
click at [186, 347] on input "search" at bounding box center [379, 344] width 494 height 15
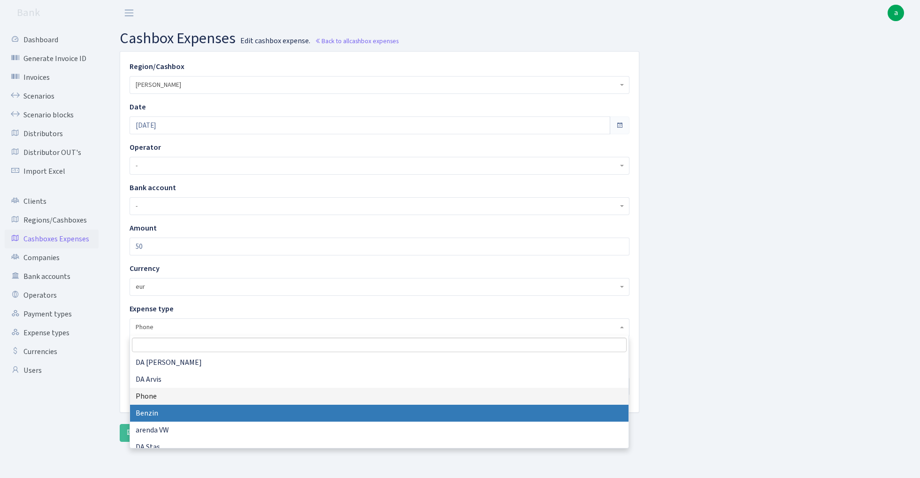
select select "21"
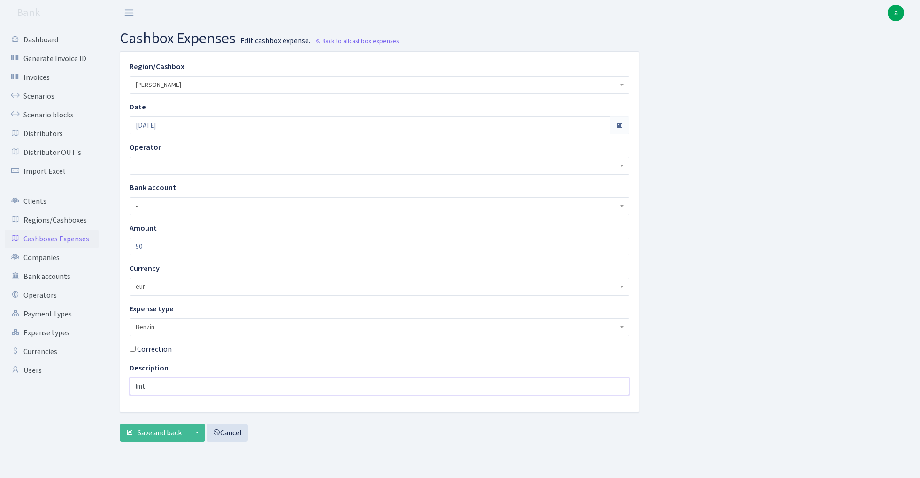
click at [175, 387] on input "lmt" at bounding box center [379, 386] width 500 height 18
type input "vic"
click at [145, 436] on span "Save and back" at bounding box center [159, 432] width 44 height 10
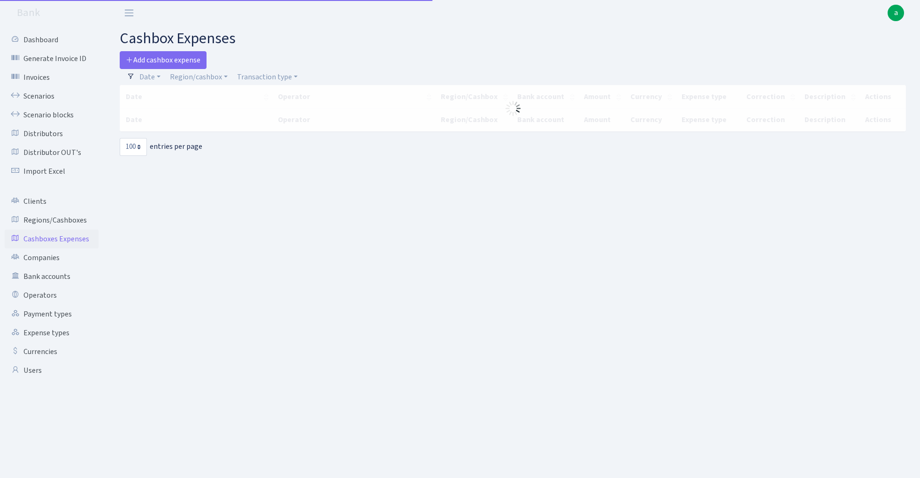
select select "100"
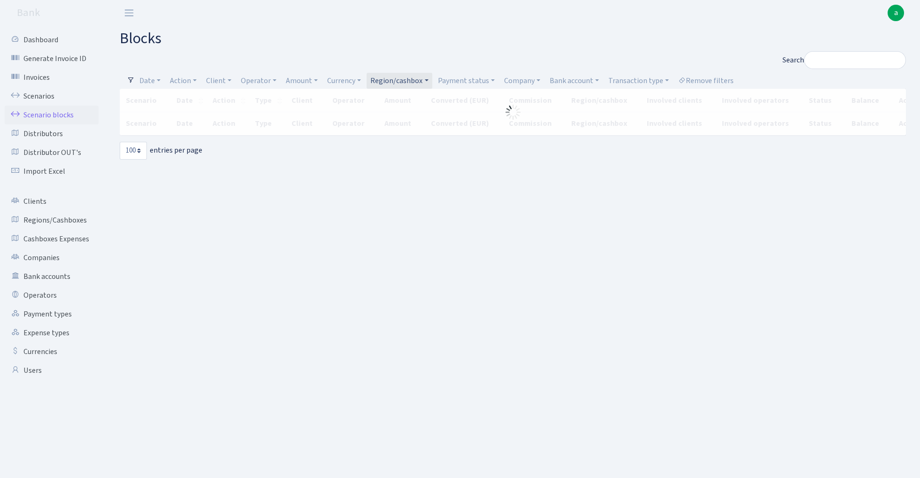
select select "100"
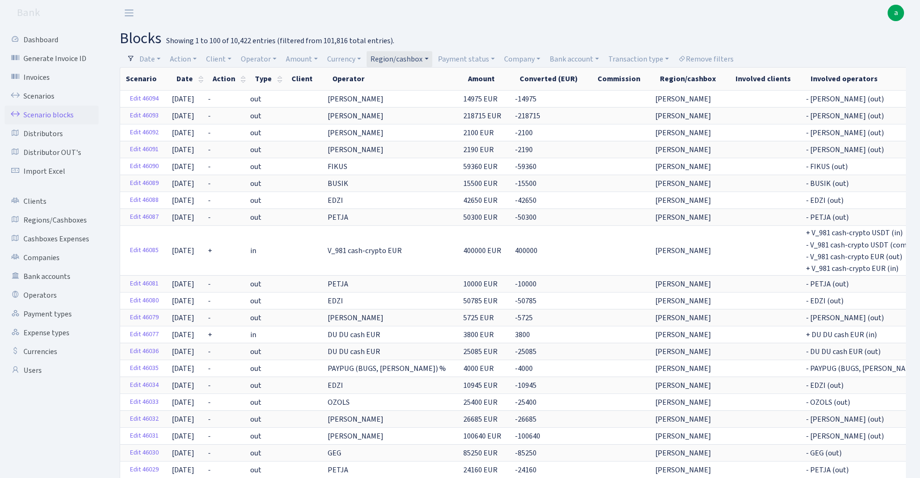
click at [403, 58] on link "Region/cashbox" at bounding box center [398, 59] width 65 height 16
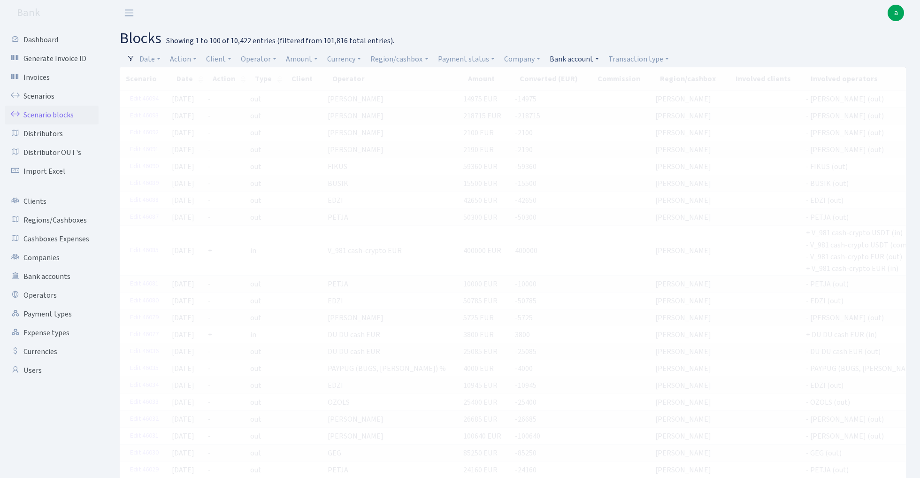
click at [580, 60] on link "Bank account" at bounding box center [574, 59] width 57 height 16
click at [590, 122] on li "ALFASTAR EUR UBB" at bounding box center [583, 126] width 71 height 16
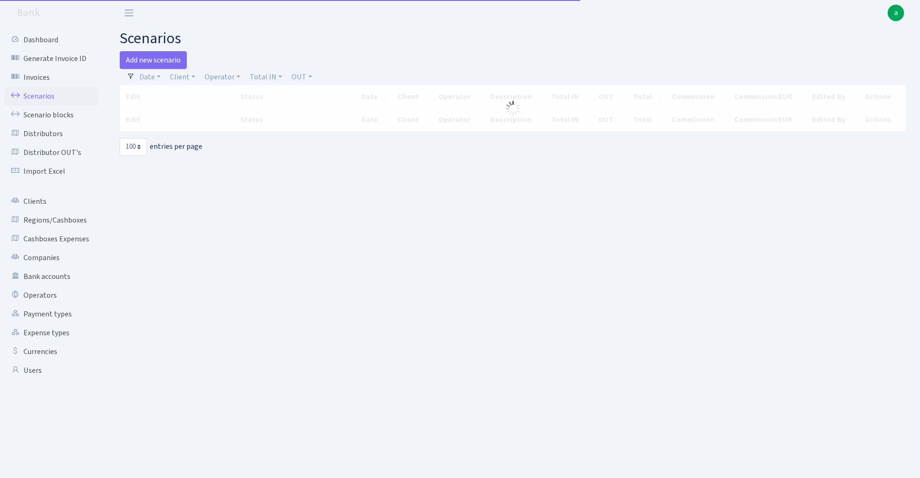
select select "100"
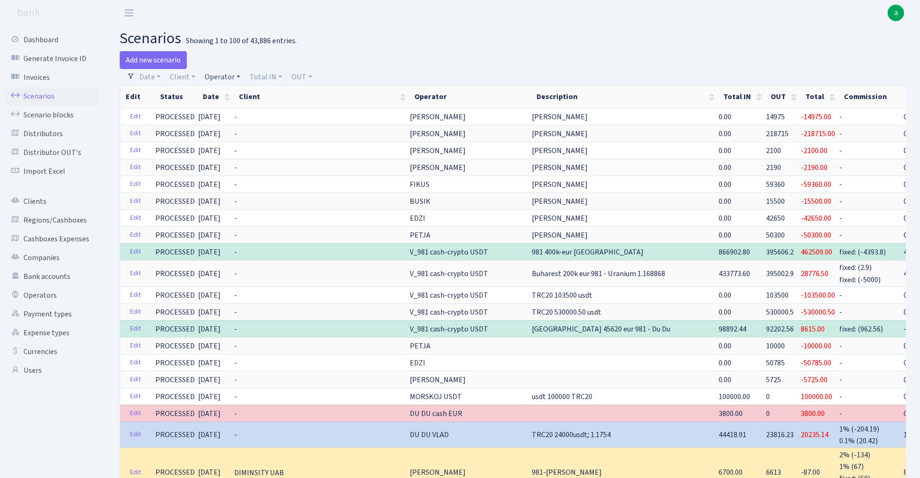
click at [222, 76] on link "Operator" at bounding box center [222, 77] width 43 height 16
click at [225, 110] on input "search" at bounding box center [238, 110] width 69 height 15
type input "[PERSON_NAME]"
click at [250, 128] on li "[PERSON_NAME]" at bounding box center [238, 128] width 71 height 16
